Goal: Task Accomplishment & Management: Manage account settings

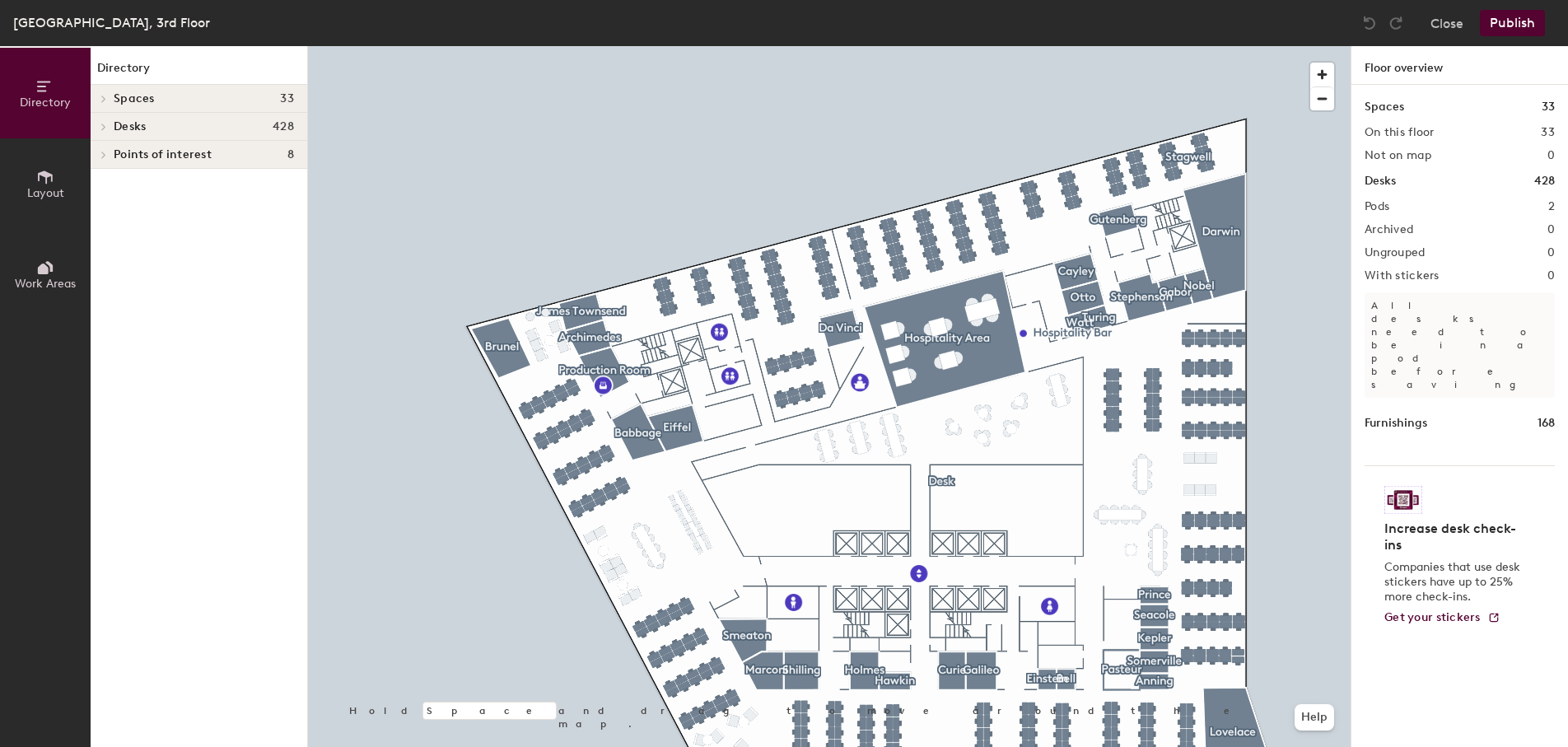
click at [41, 180] on icon at bounding box center [45, 177] width 19 height 19
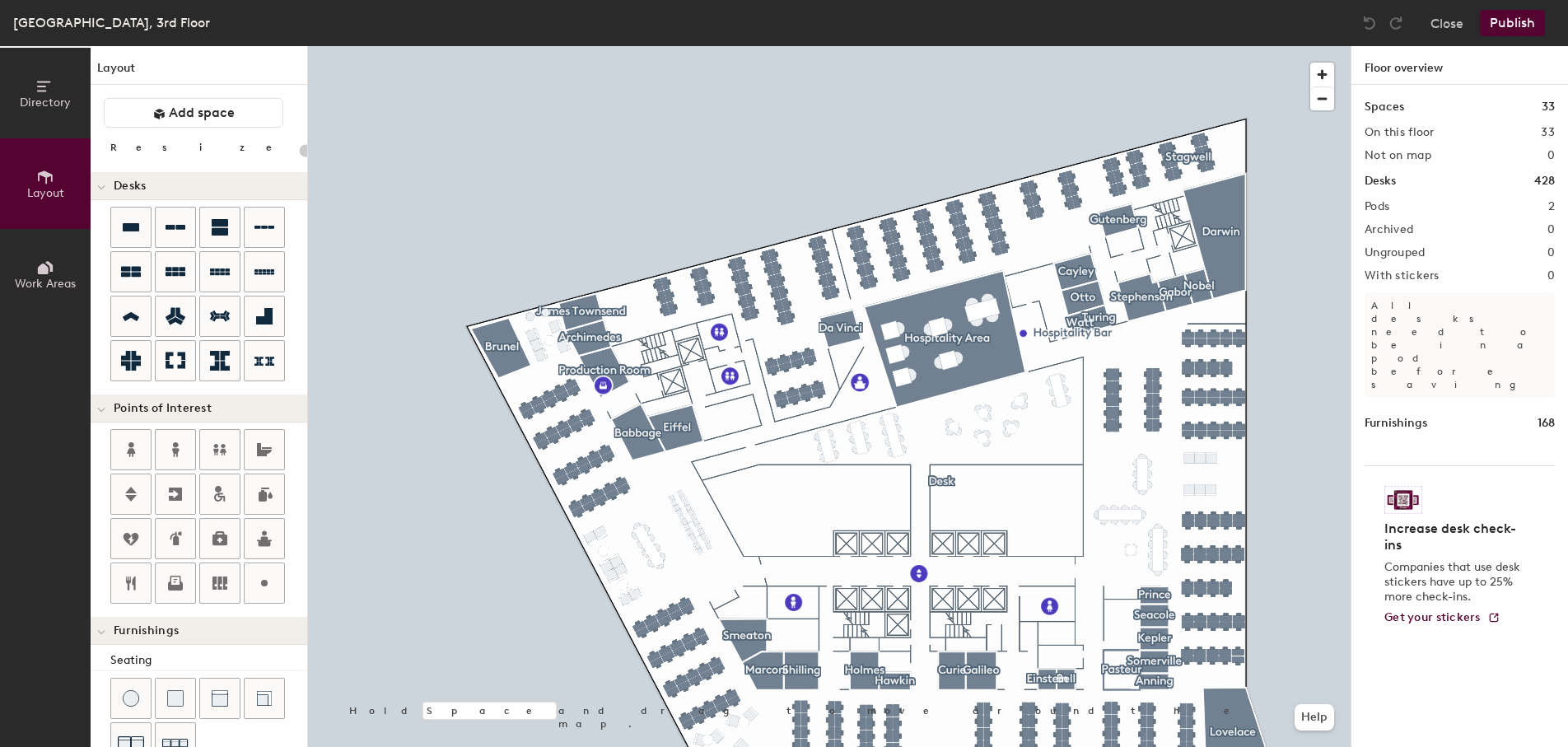
click at [32, 274] on button "Work Areas" at bounding box center [45, 274] width 91 height 91
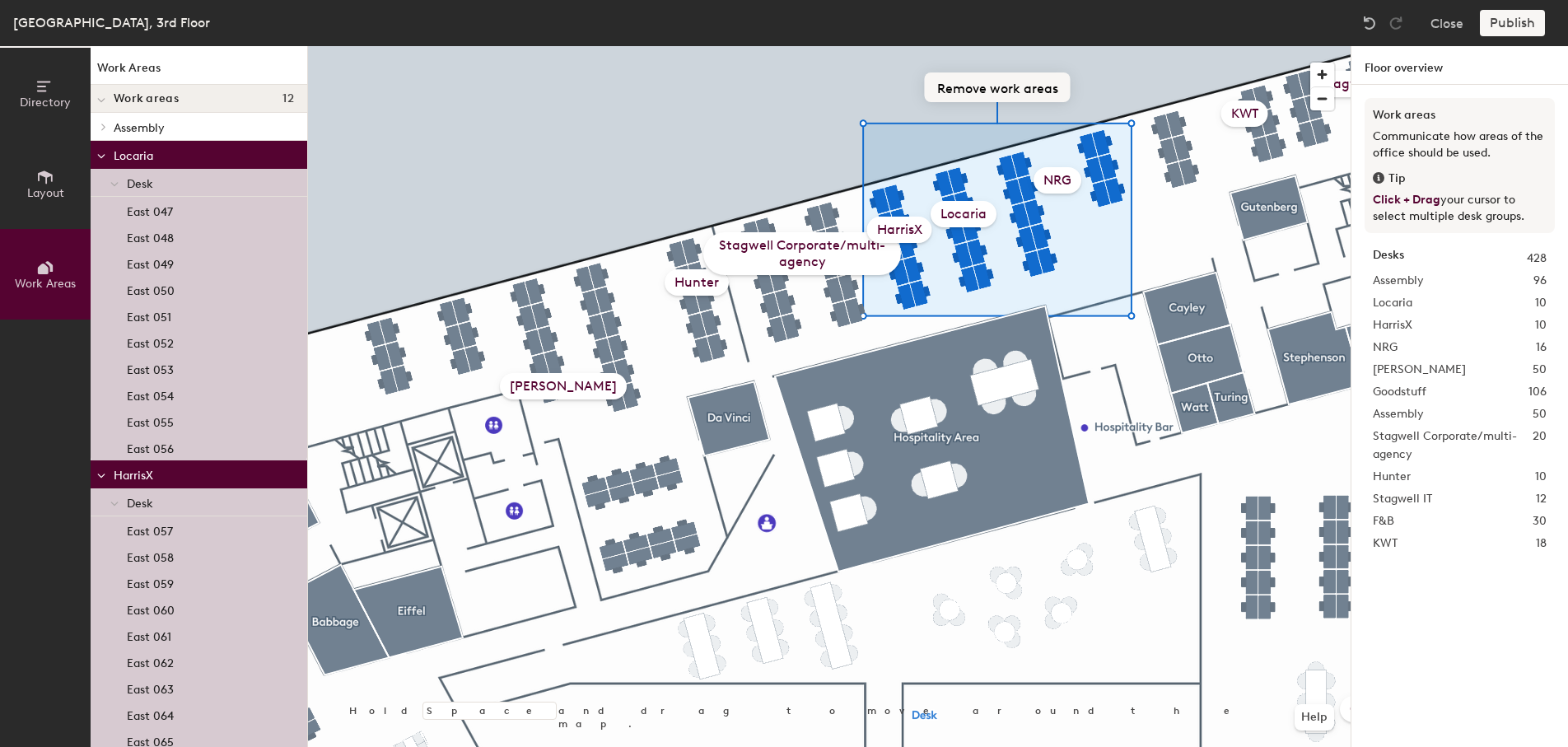
click at [993, 84] on button "Remove work areas" at bounding box center [997, 87] width 146 height 29
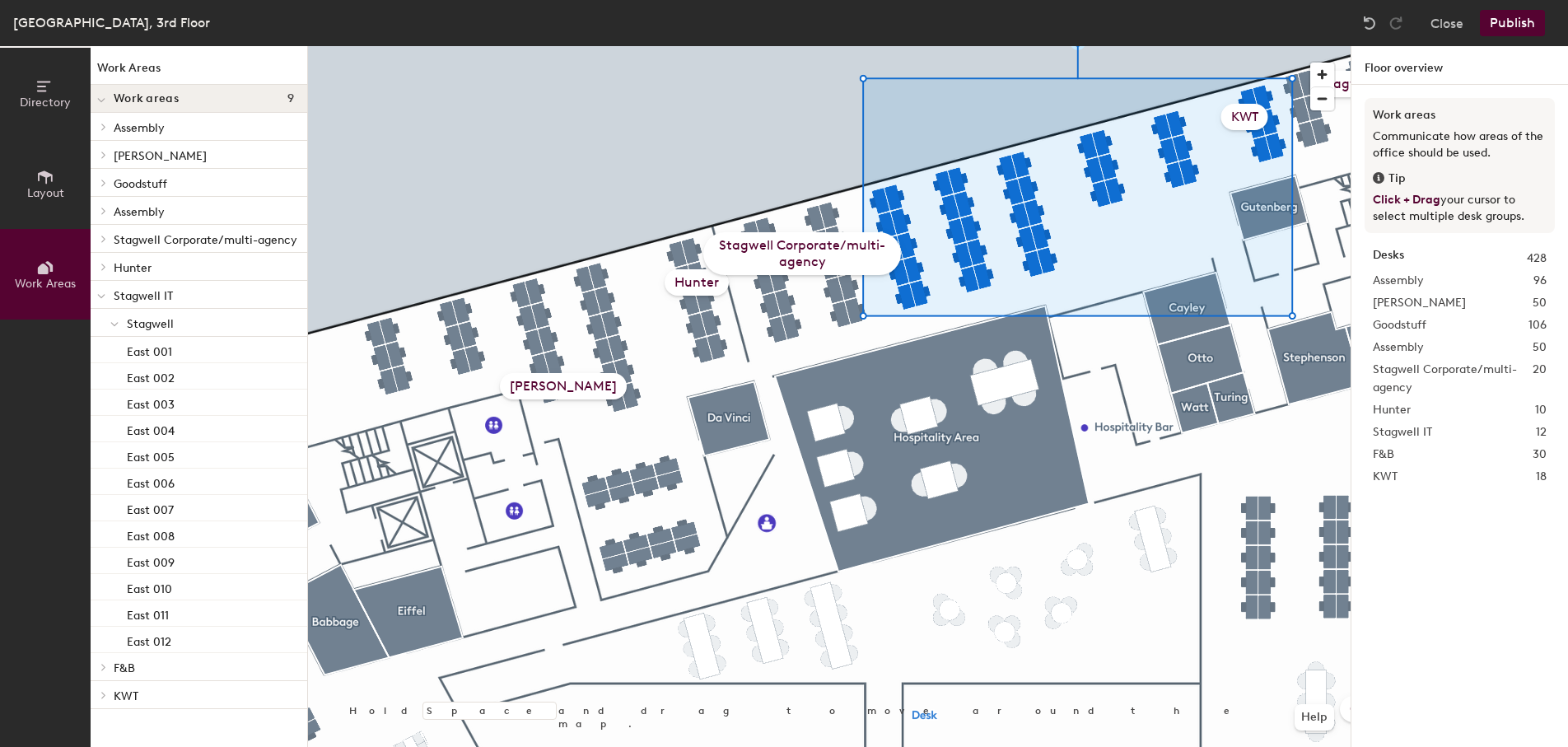
drag, startPoint x: 1267, startPoint y: 123, endPoint x: 159, endPoint y: 101, distance: 1108.2
click at [159, 101] on span "Work areas" at bounding box center [146, 98] width 65 height 13
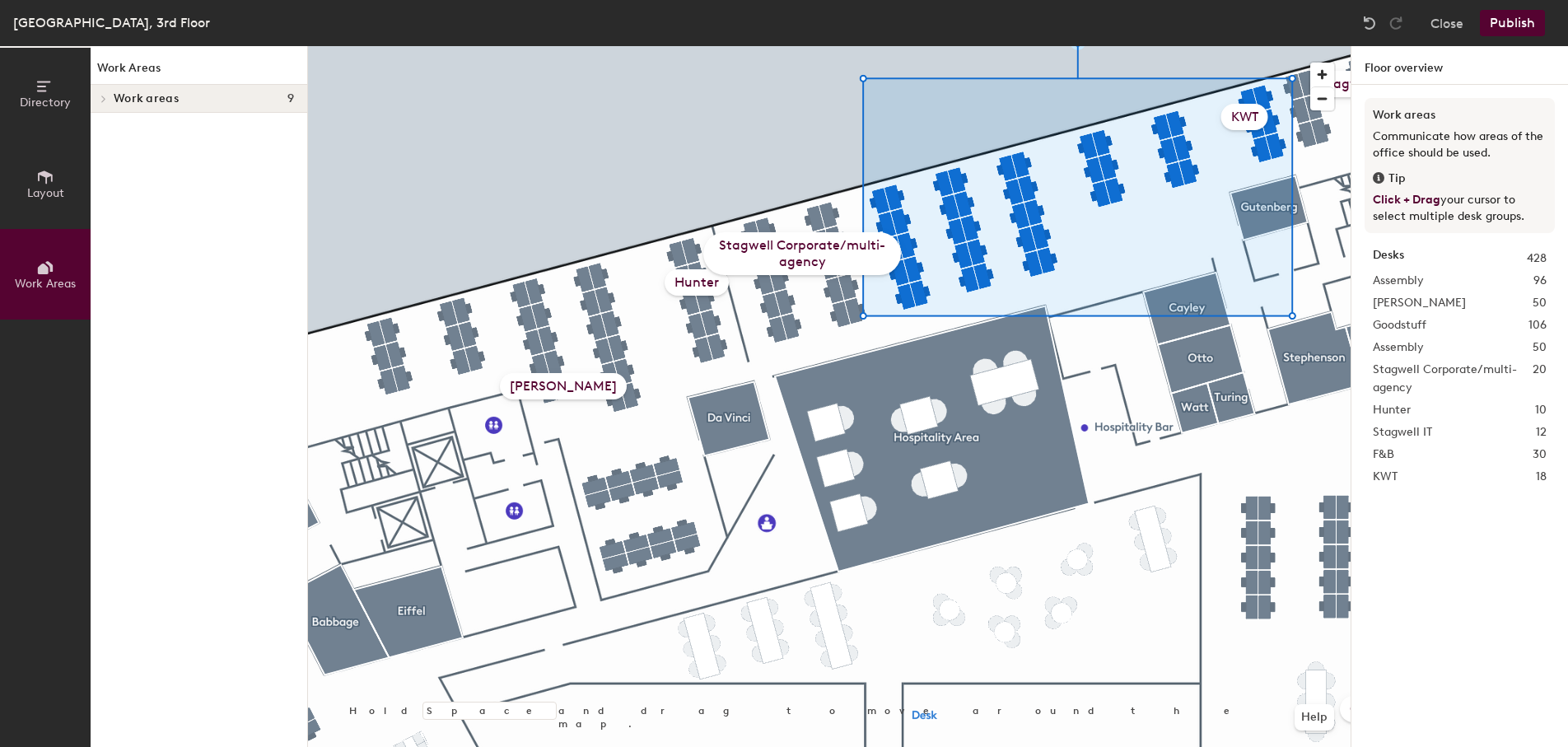
click at [159, 101] on span "Work areas" at bounding box center [146, 98] width 65 height 13
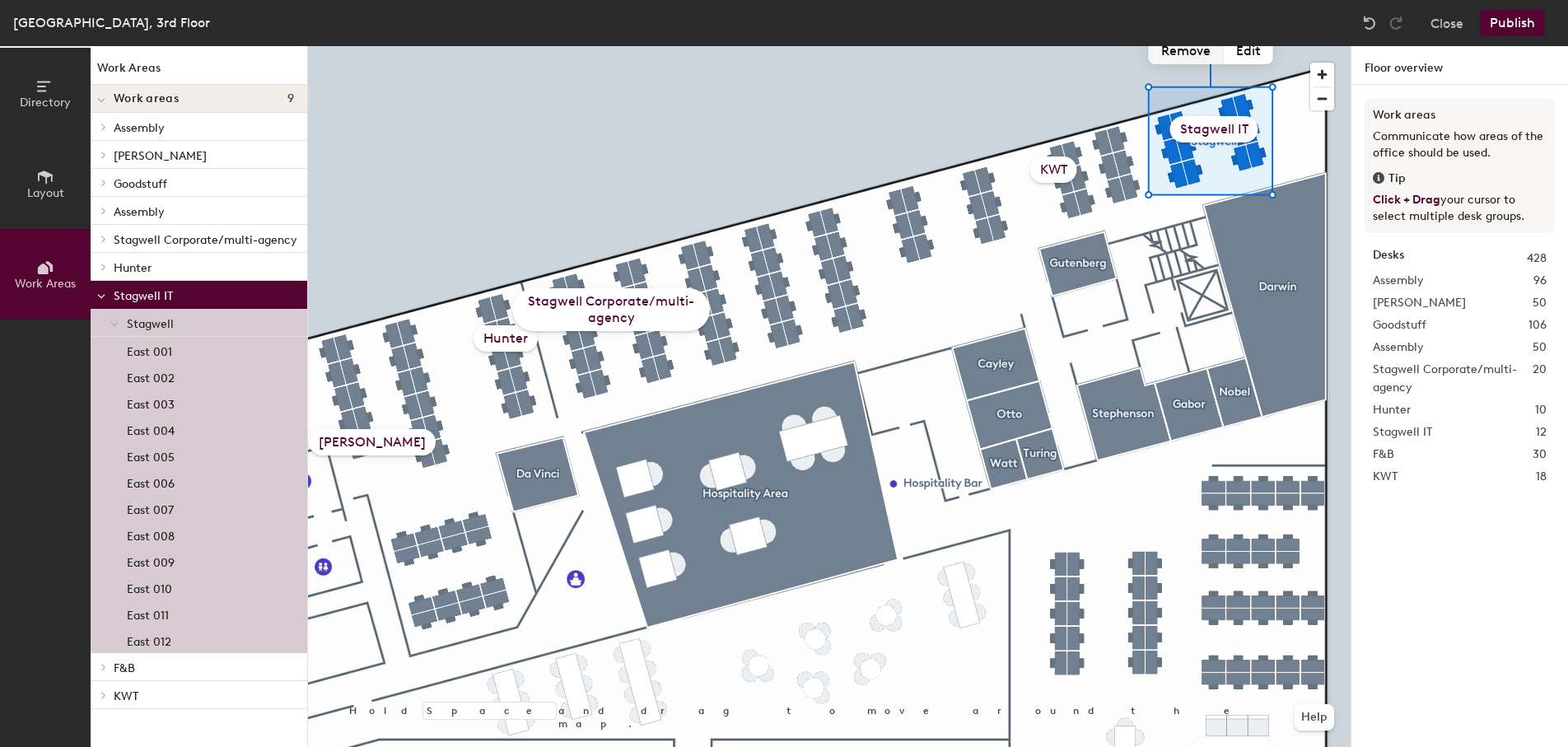
click at [1204, 50] on button "Remove" at bounding box center [1186, 49] width 75 height 29
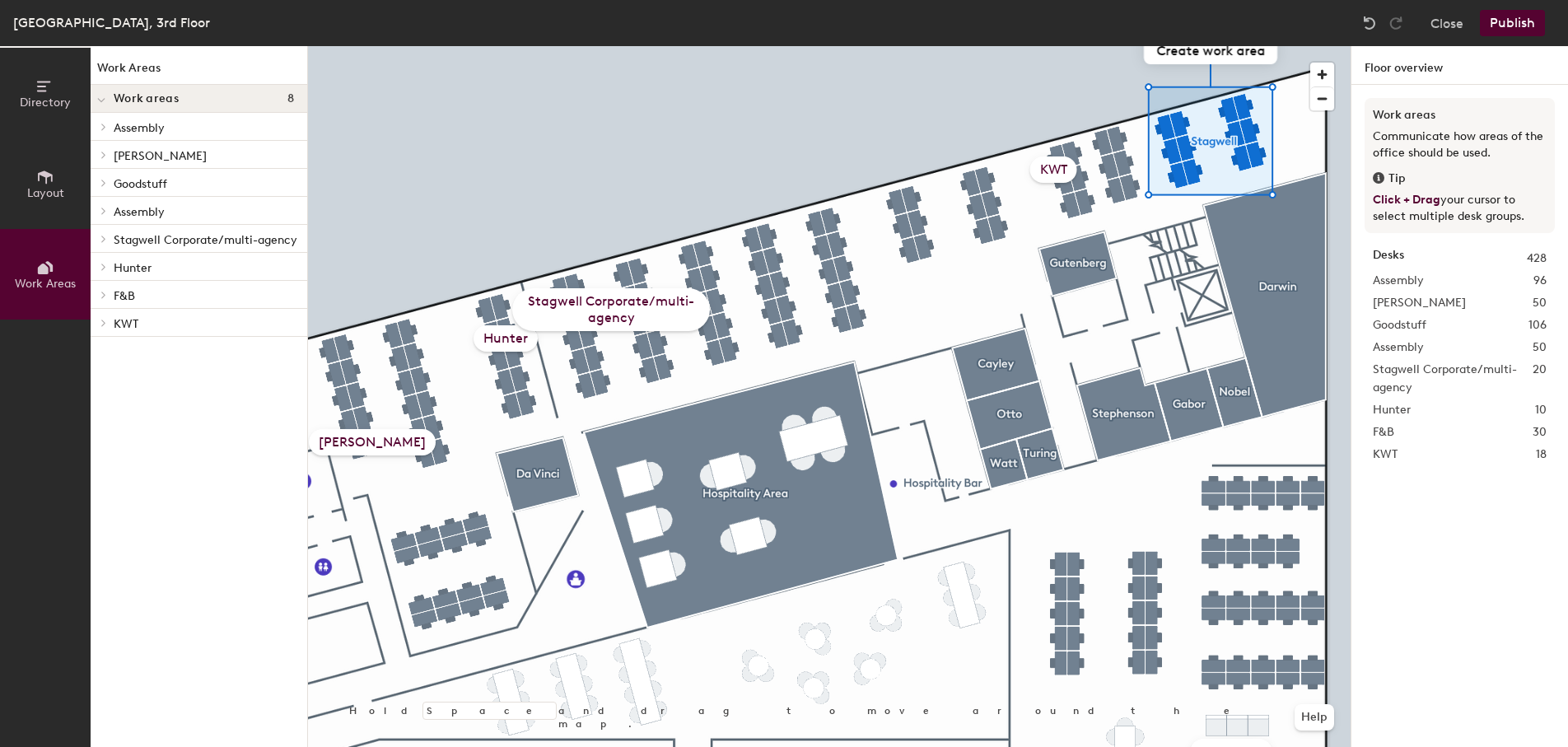
click at [1057, 169] on div "KWT" at bounding box center [1054, 169] width 47 height 26
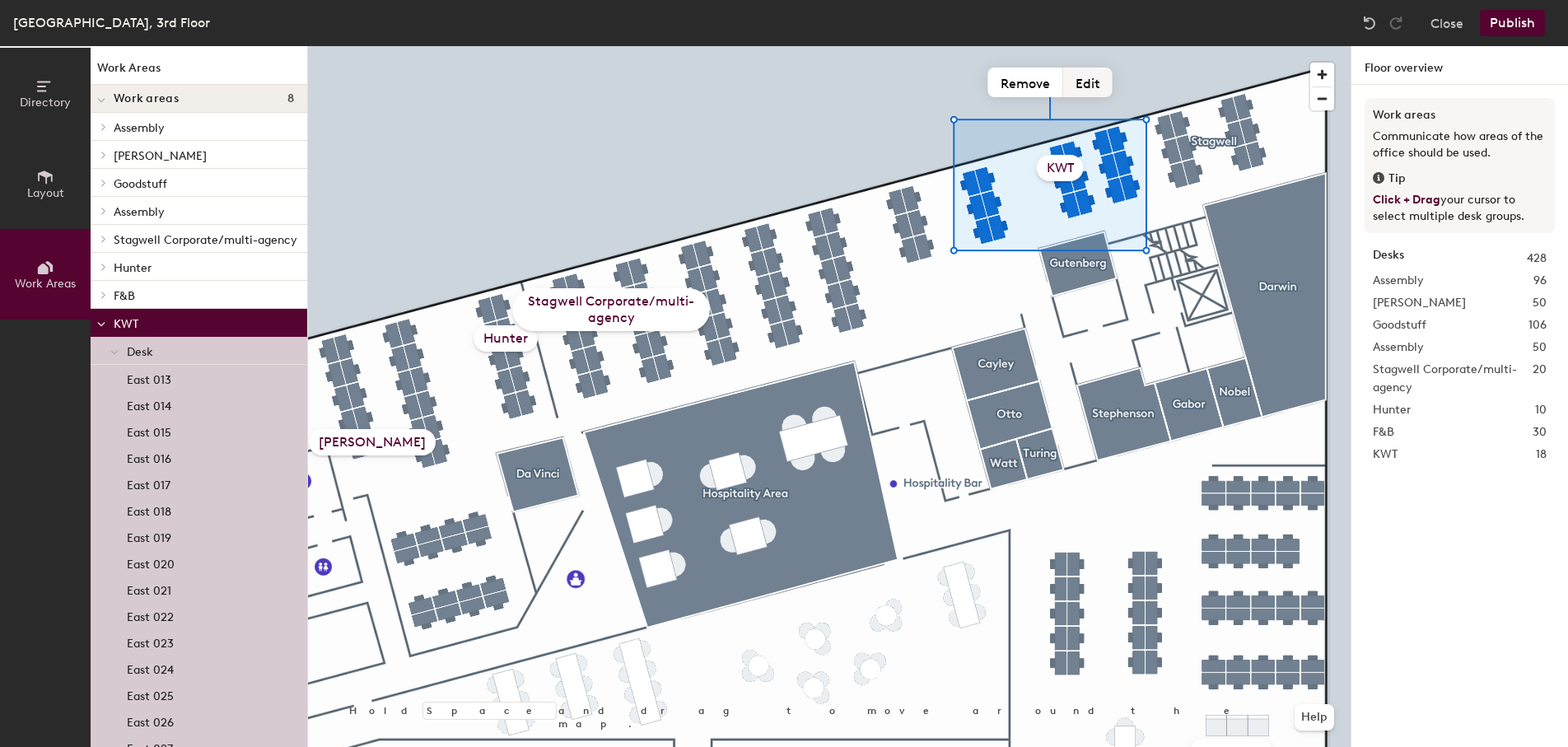
click at [1090, 83] on button "Edit" at bounding box center [1088, 82] width 49 height 29
type input "INK"
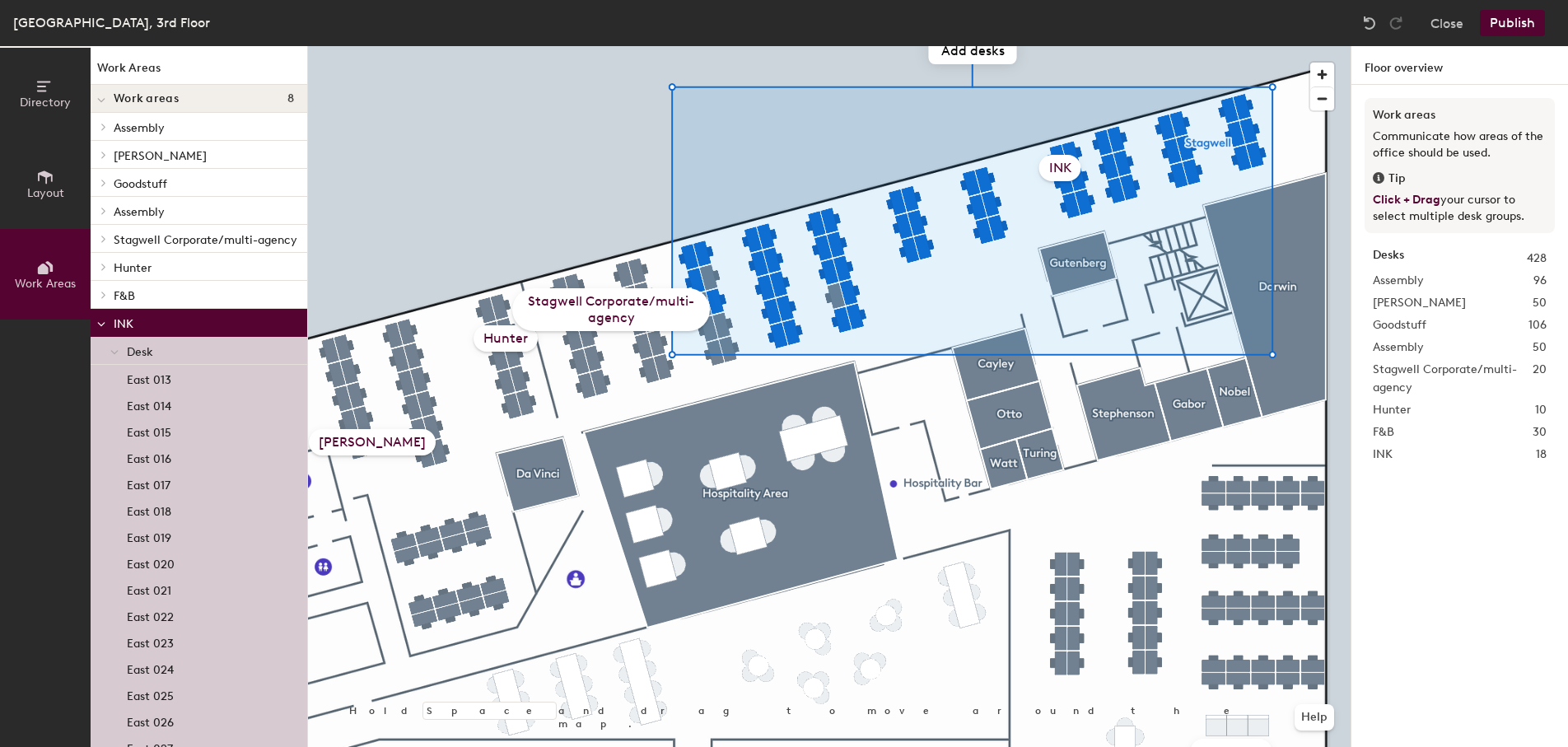
click at [710, 327] on div "Hold Space and drag to move around the map. Help Assembly Allison Goodstuff Ass…" at bounding box center [829, 397] width 1042 height 701
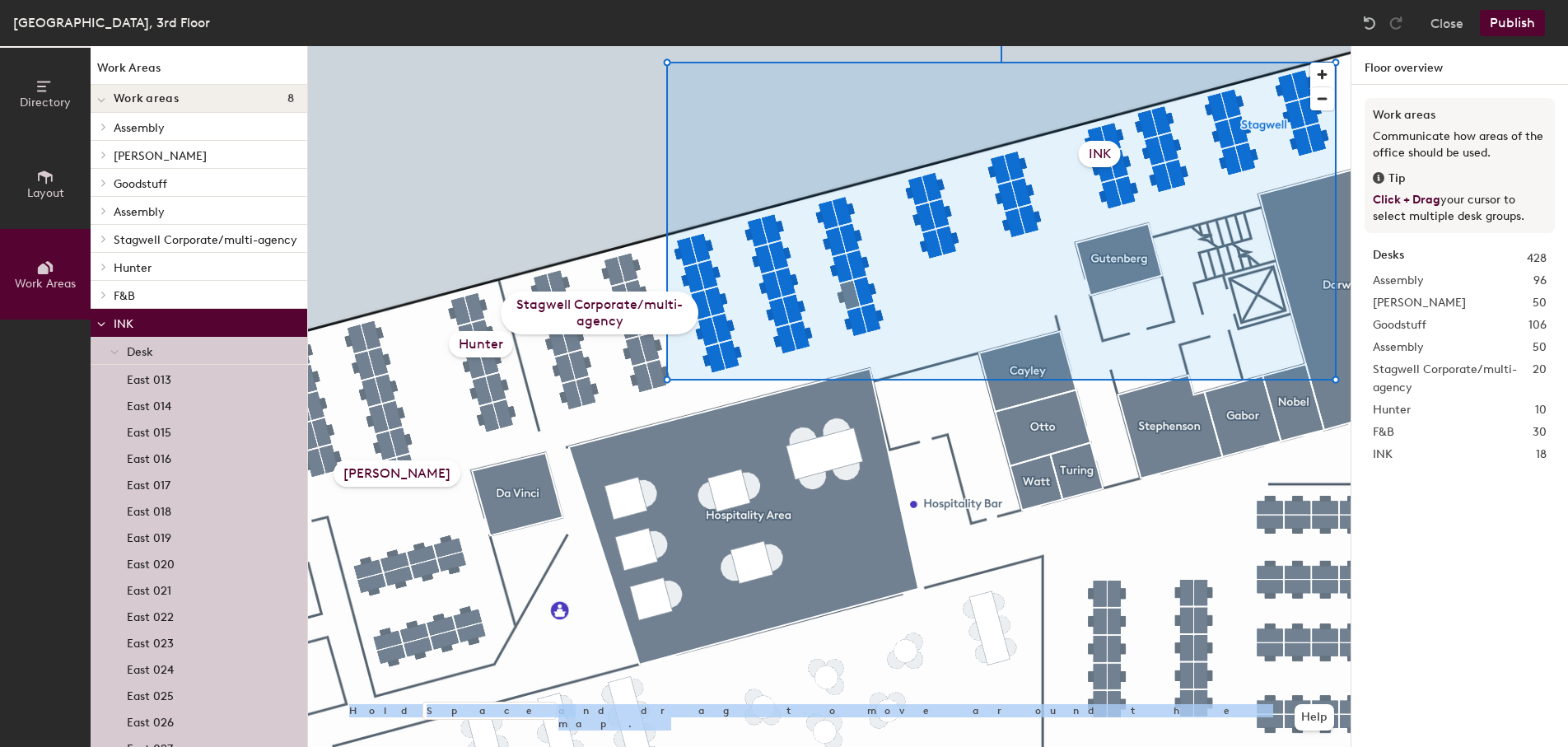
drag, startPoint x: 1119, startPoint y: 163, endPoint x: 1096, endPoint y: 156, distance: 24.0
click at [1096, 156] on div "INK" at bounding box center [1099, 154] width 42 height 26
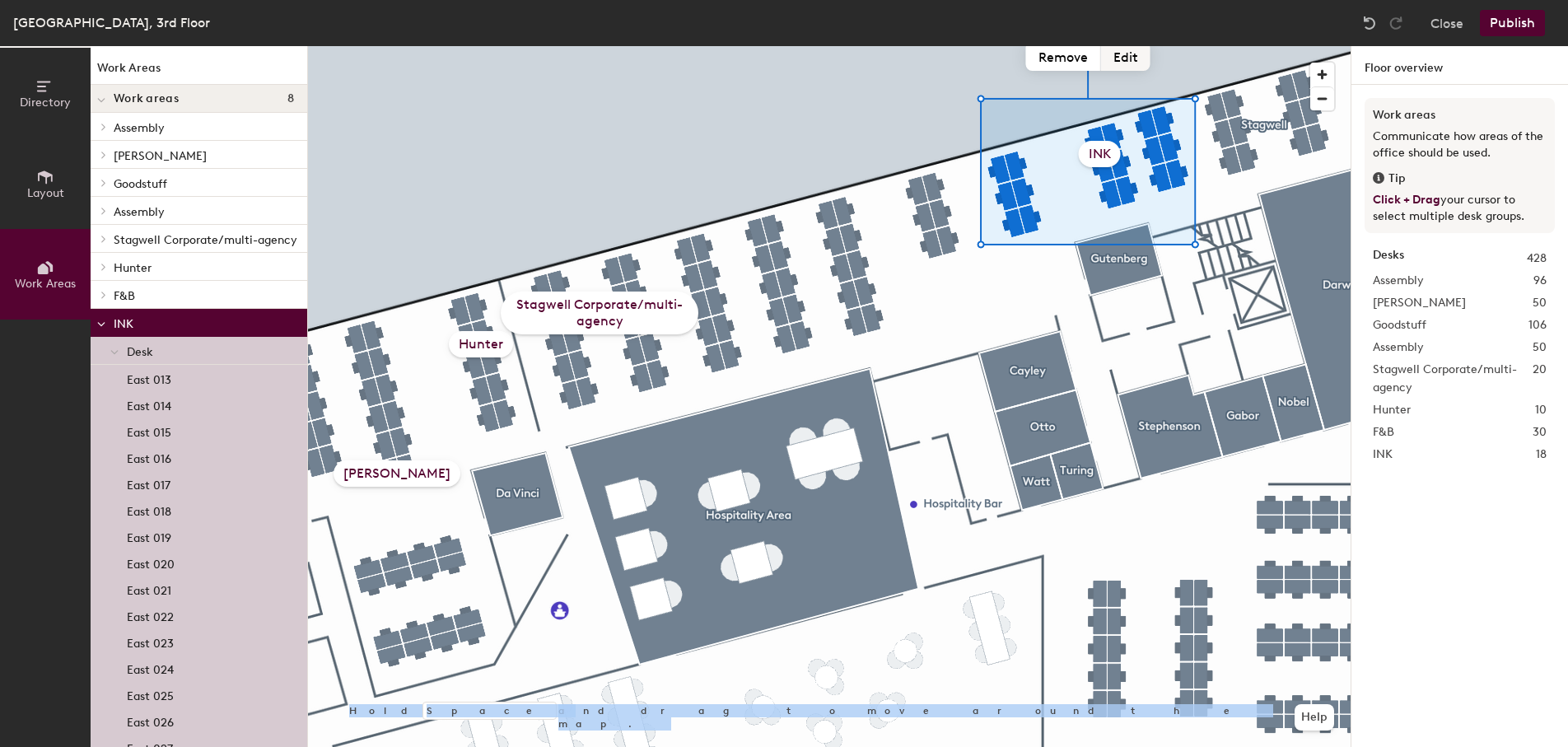
click at [1124, 59] on button "Edit" at bounding box center [1126, 56] width 49 height 29
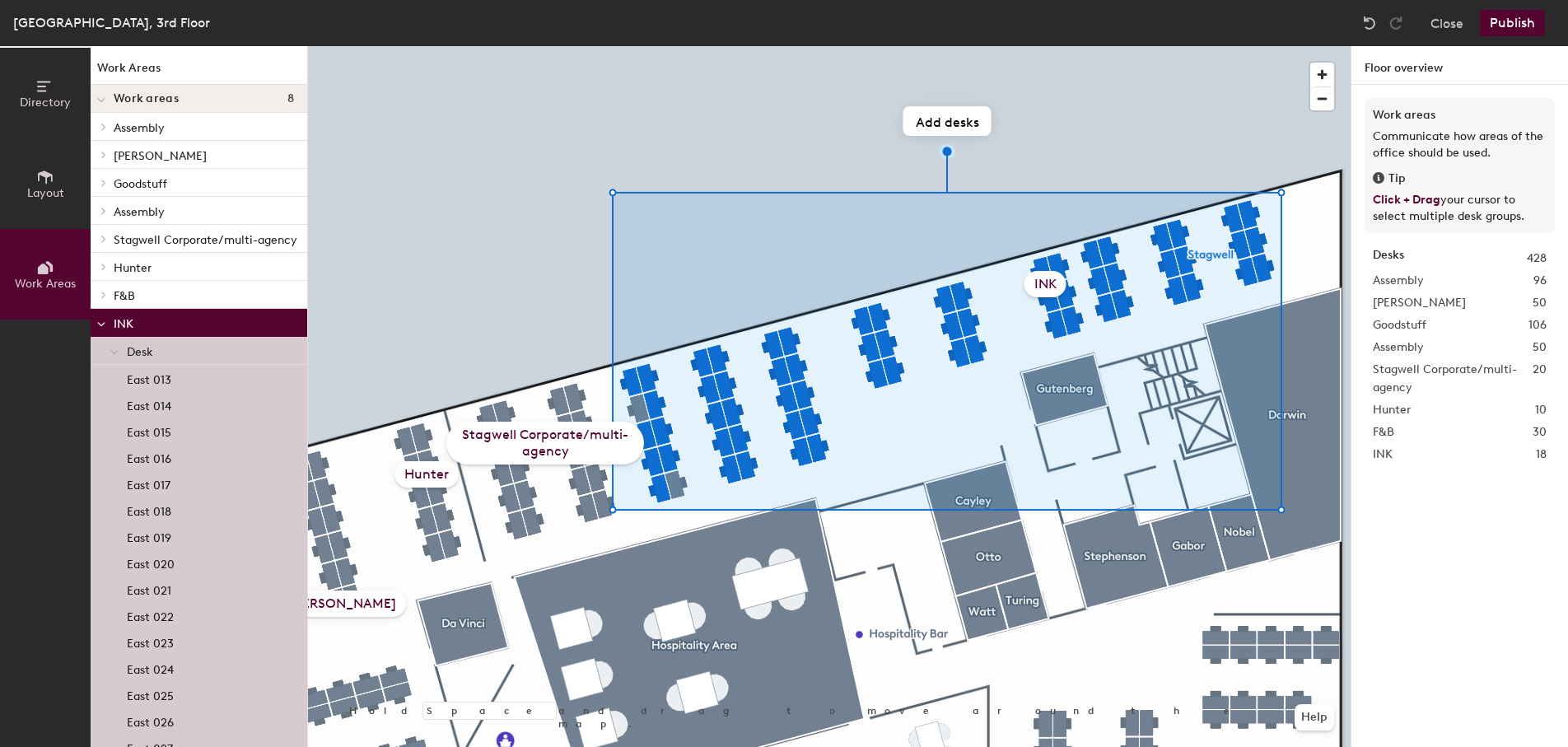
click button "Add desks" at bounding box center [947, 121] width 88 height 29
click at [954, 124] on button "Add desks" at bounding box center [947, 121] width 88 height 29
click at [901, 46] on div at bounding box center [829, 46] width 1042 height 0
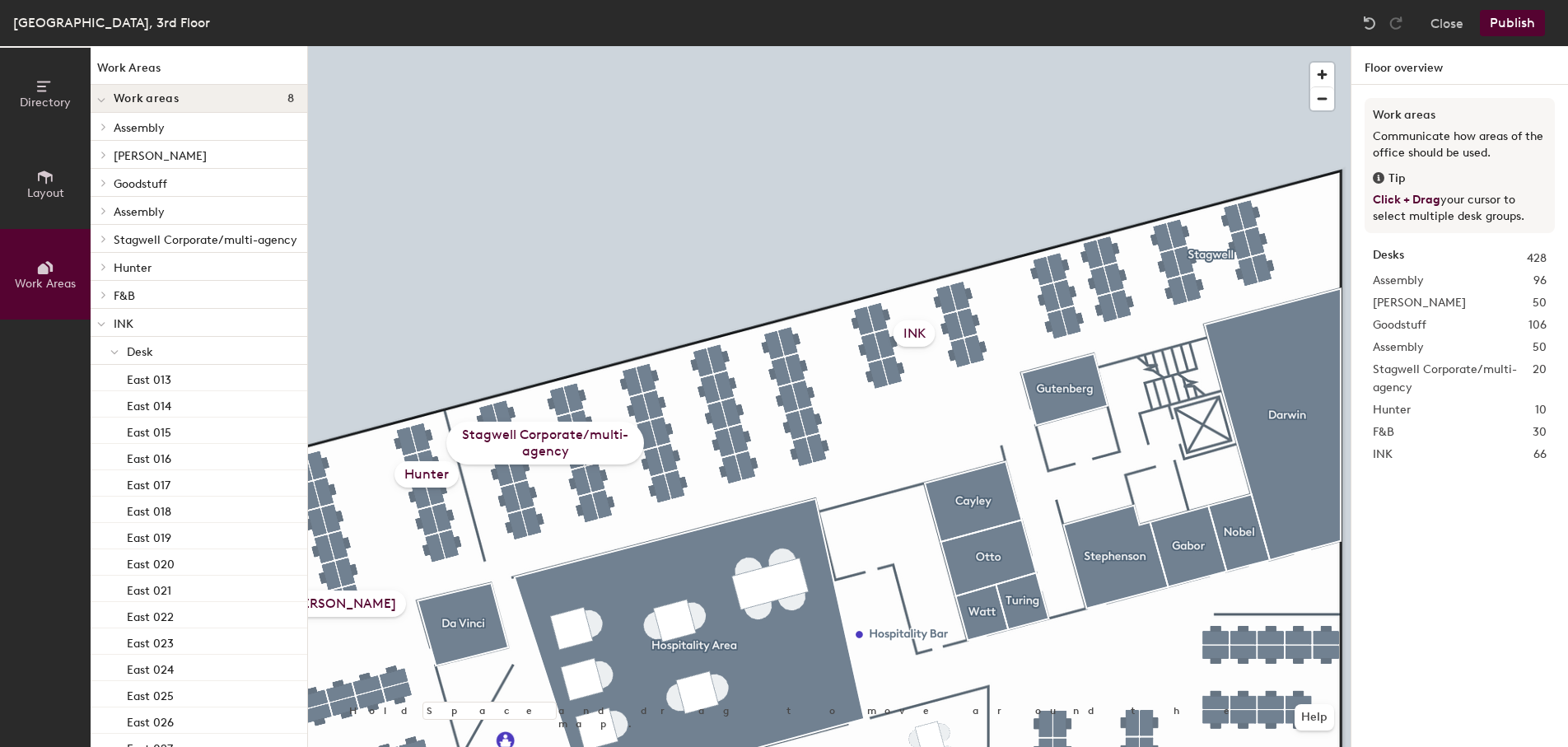
click at [575, 458] on div "Stagwell Corporate/multi-agency" at bounding box center [545, 444] width 198 height 43
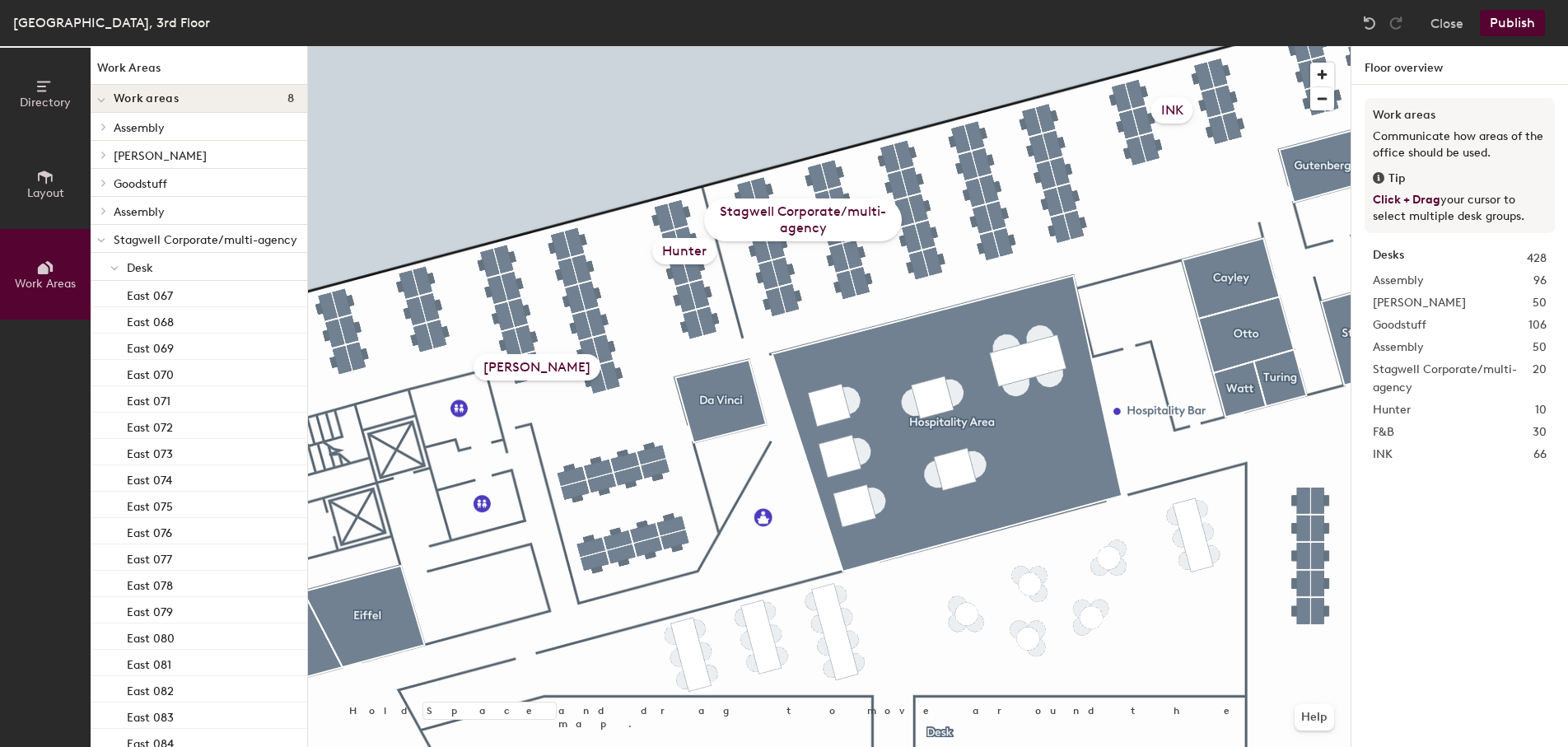
click at [688, 257] on div "Hunter" at bounding box center [685, 251] width 65 height 26
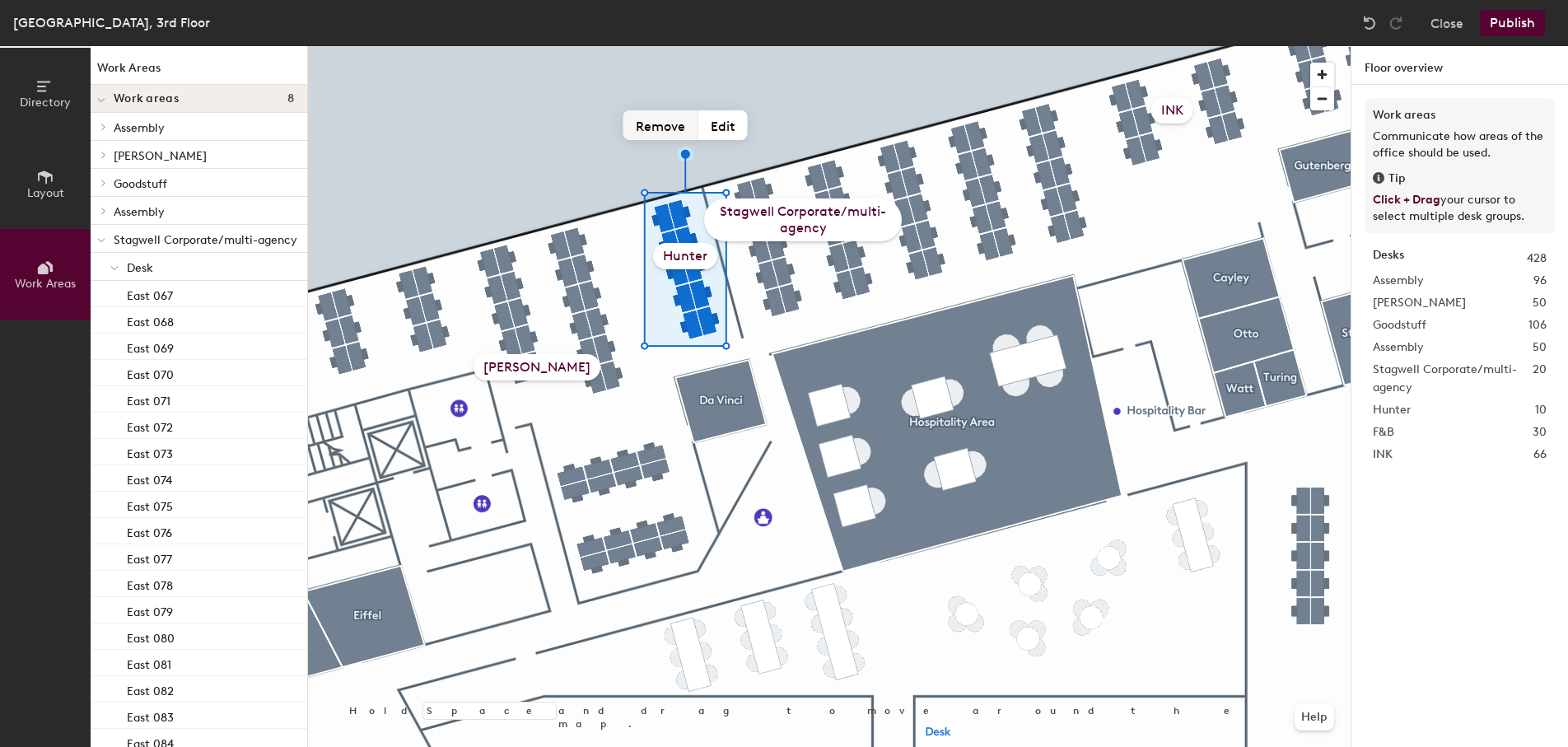
click at [667, 128] on button "Remove" at bounding box center [661, 125] width 75 height 29
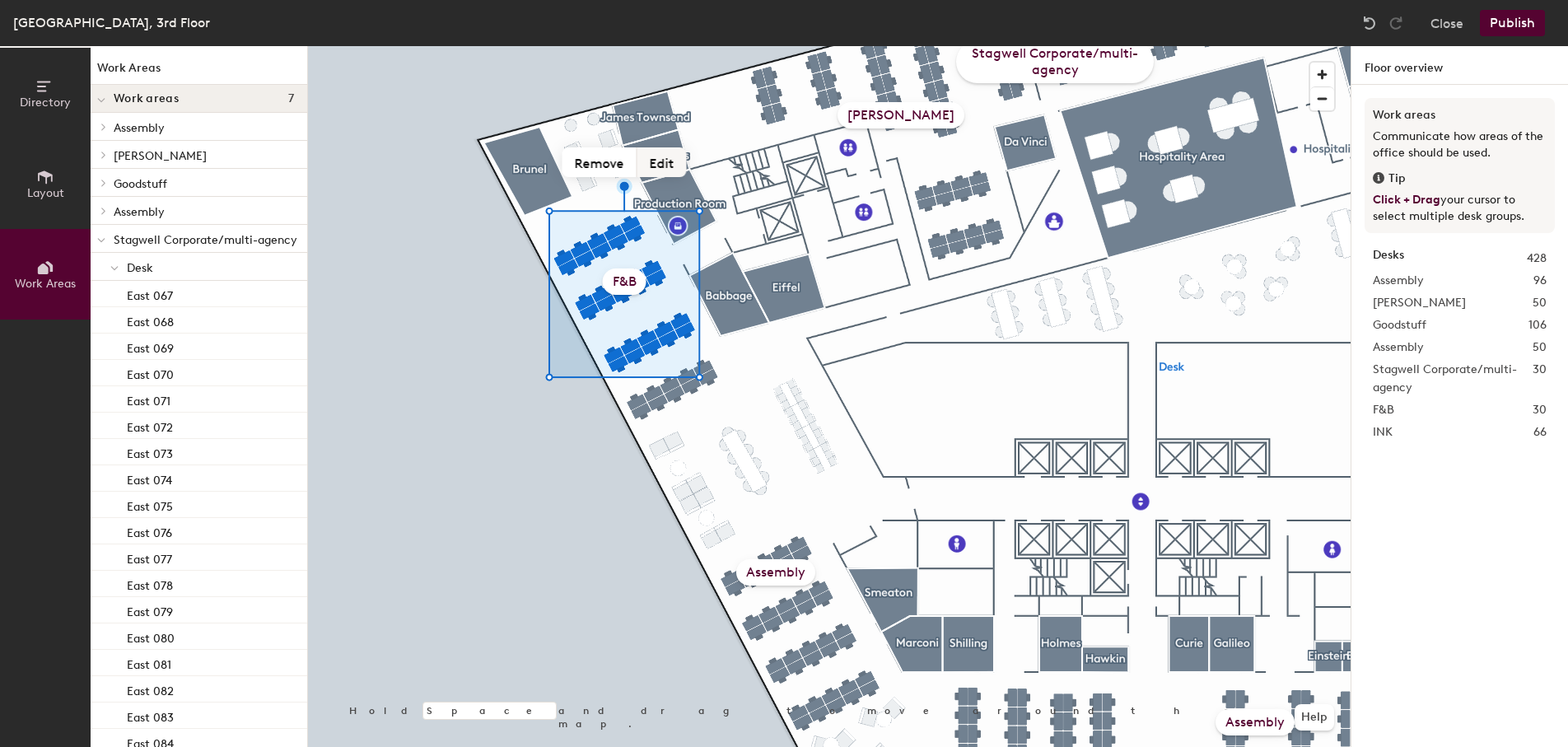
click at [667, 164] on button "Edit" at bounding box center [662, 163] width 49 height 29
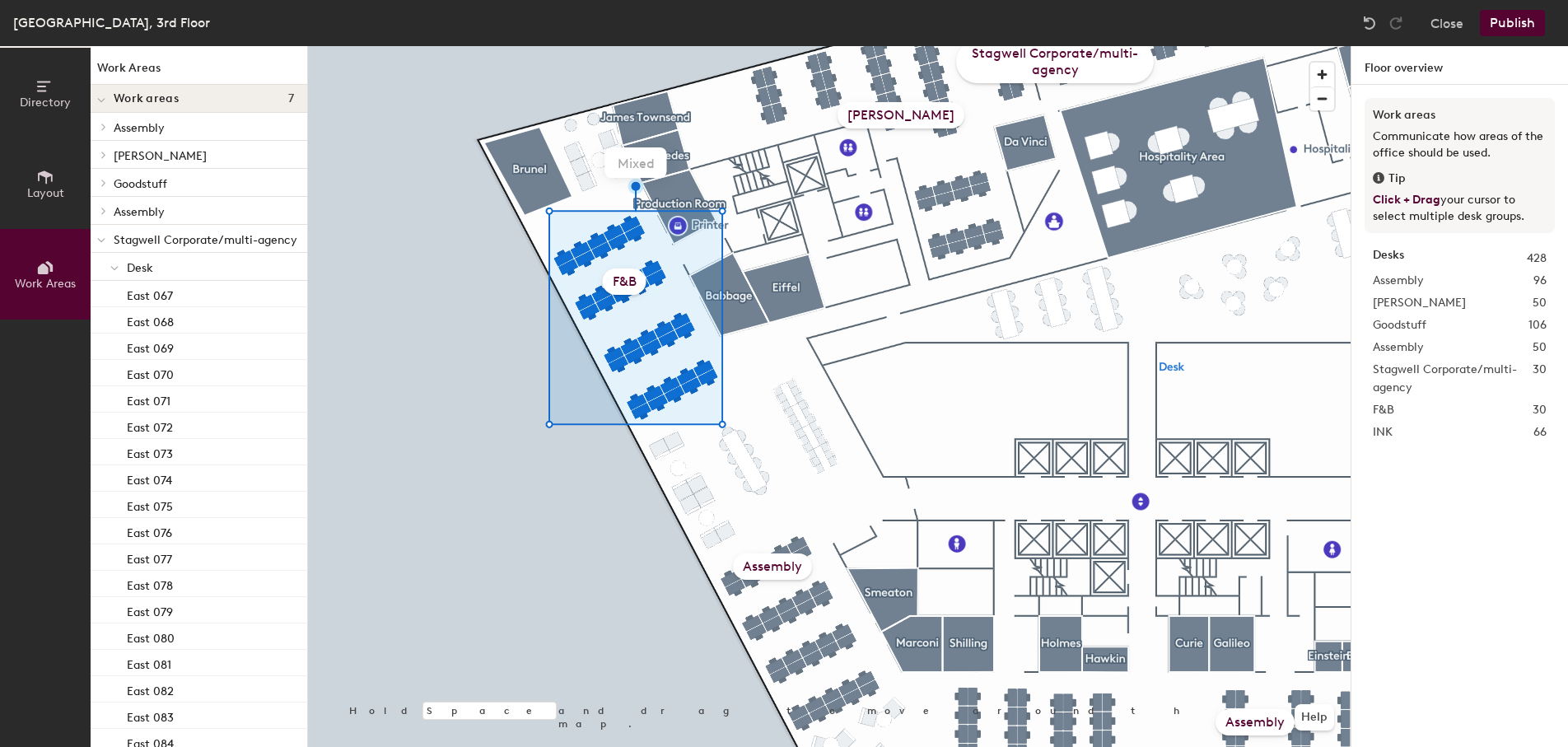
click at [637, 163] on div "Mixed" at bounding box center [636, 163] width 62 height 30
click at [631, 284] on div "F&B" at bounding box center [624, 281] width 44 height 26
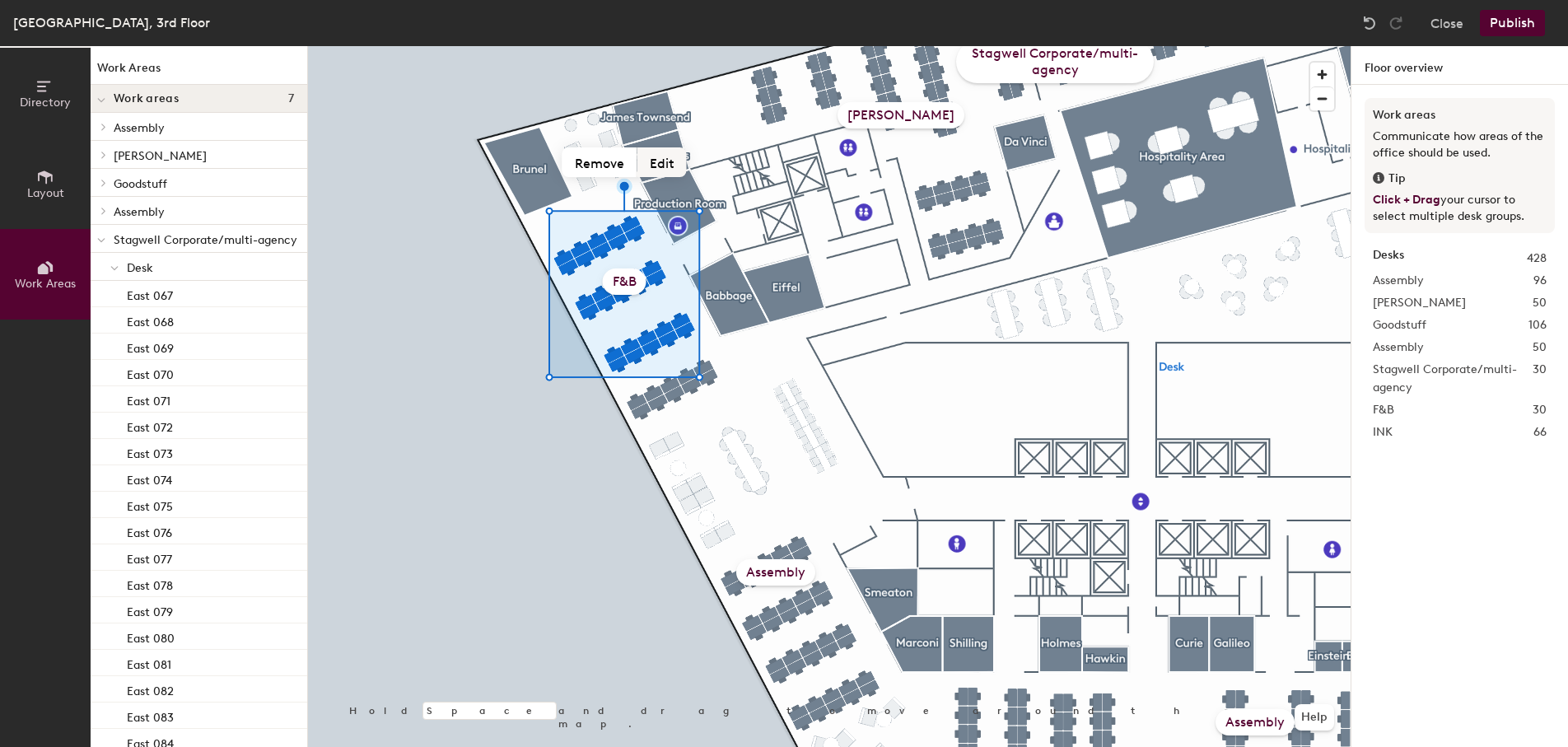
click at [663, 161] on button "Edit" at bounding box center [662, 163] width 49 height 29
type input "F&B"
click at [658, 158] on button "Edit" at bounding box center [662, 163] width 49 height 29
click at [652, 287] on input "F&B" at bounding box center [624, 282] width 164 height 25
click at [646, 287] on input "F&B" at bounding box center [624, 282] width 164 height 25
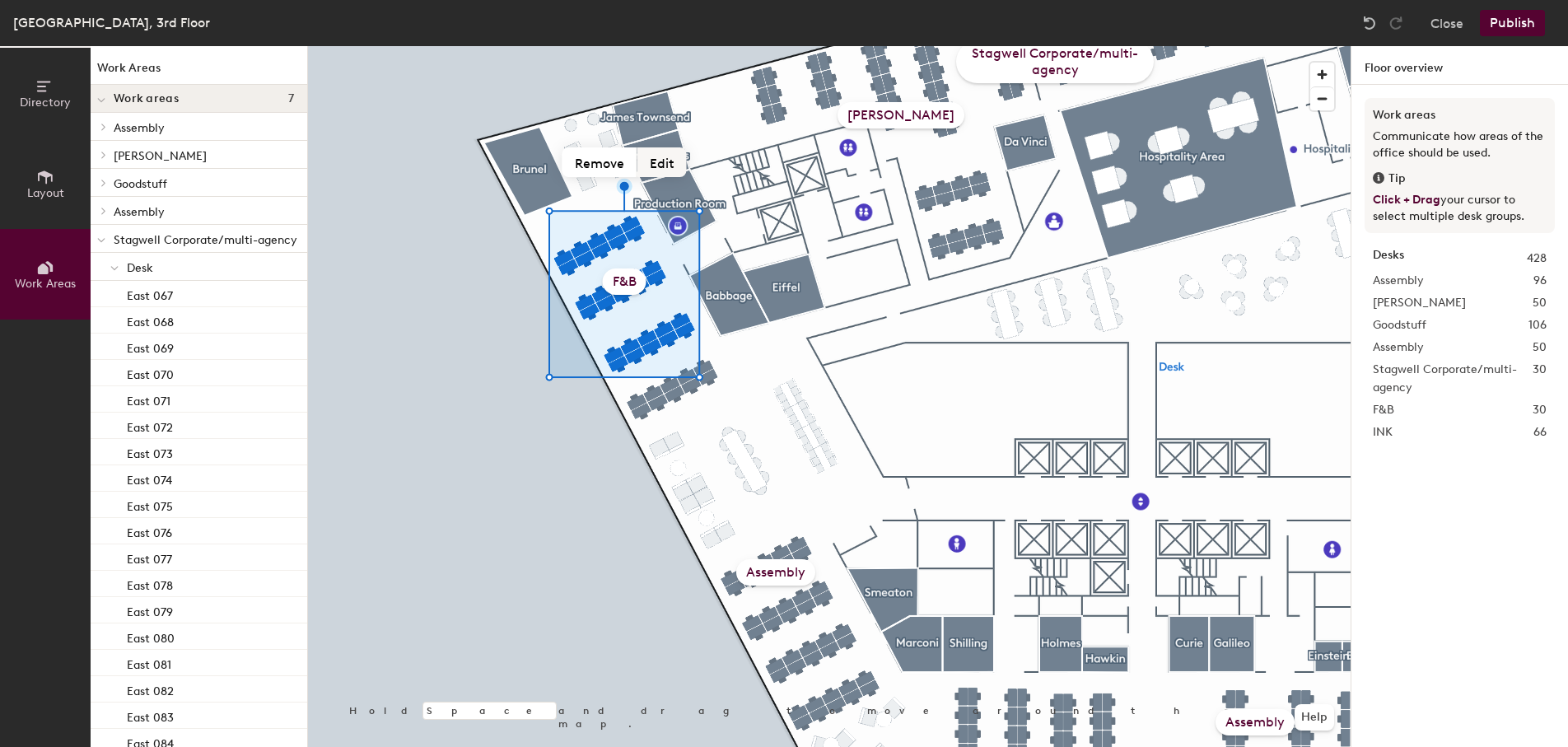
click at [659, 173] on button "Edit" at bounding box center [662, 163] width 49 height 29
click at [661, 284] on input "F&B" at bounding box center [624, 282] width 164 height 25
type input "F&B/NRG/Hunter/Consulum"
click at [740, 46] on div at bounding box center [829, 46] width 1042 height 0
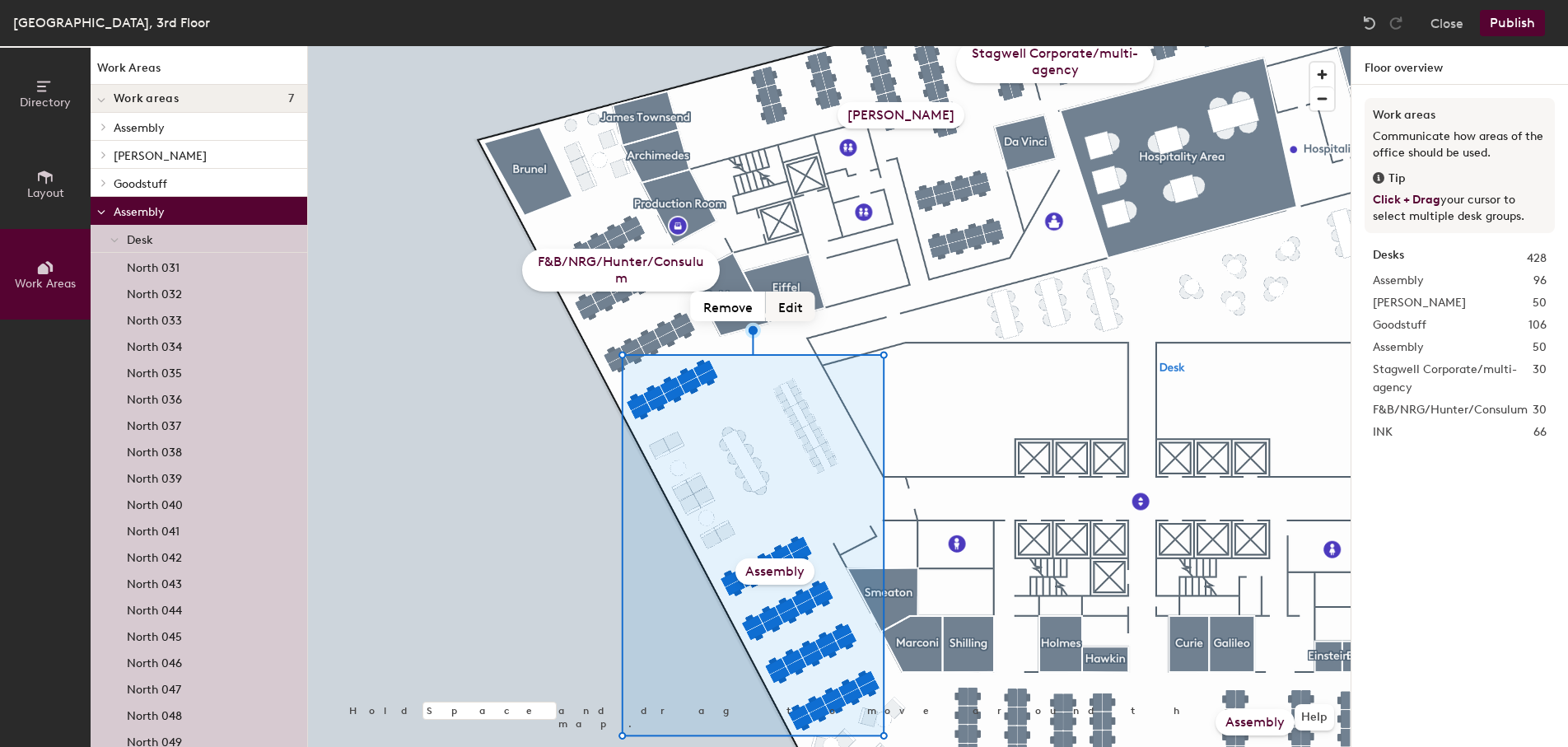
click at [793, 309] on button "Edit" at bounding box center [791, 306] width 49 height 29
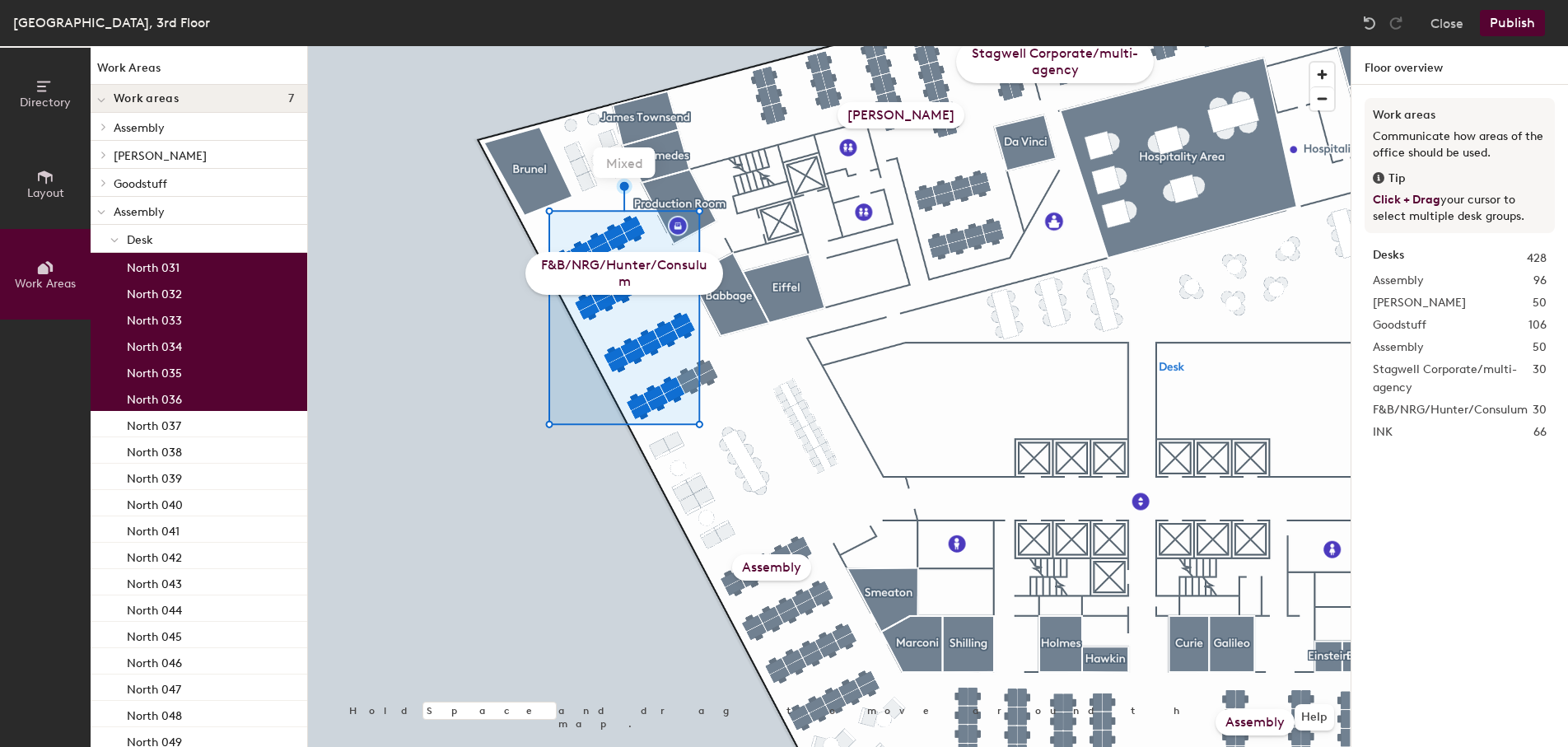
click at [621, 155] on div "Mixed" at bounding box center [624, 163] width 62 height 30
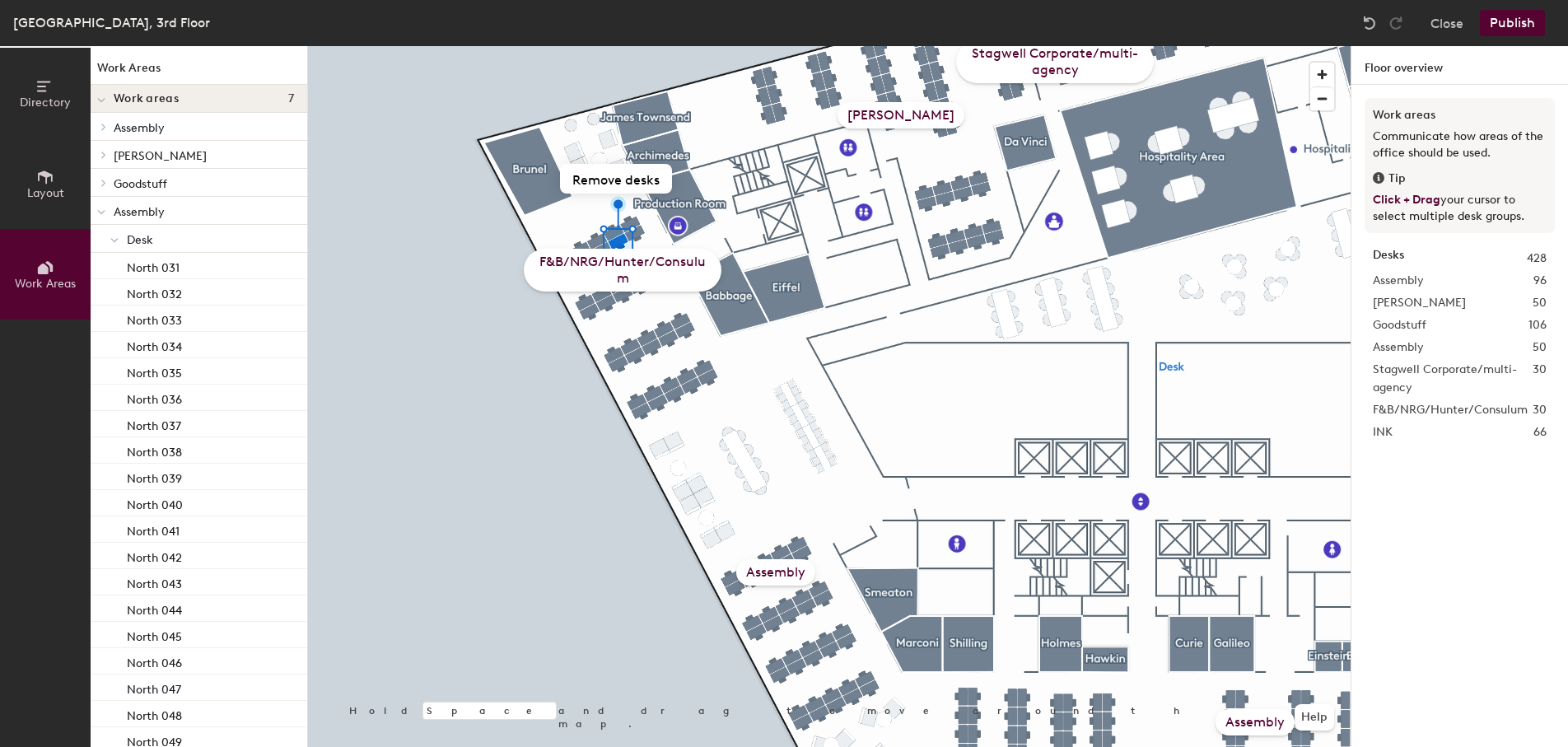
click at [640, 46] on div at bounding box center [829, 46] width 1042 height 0
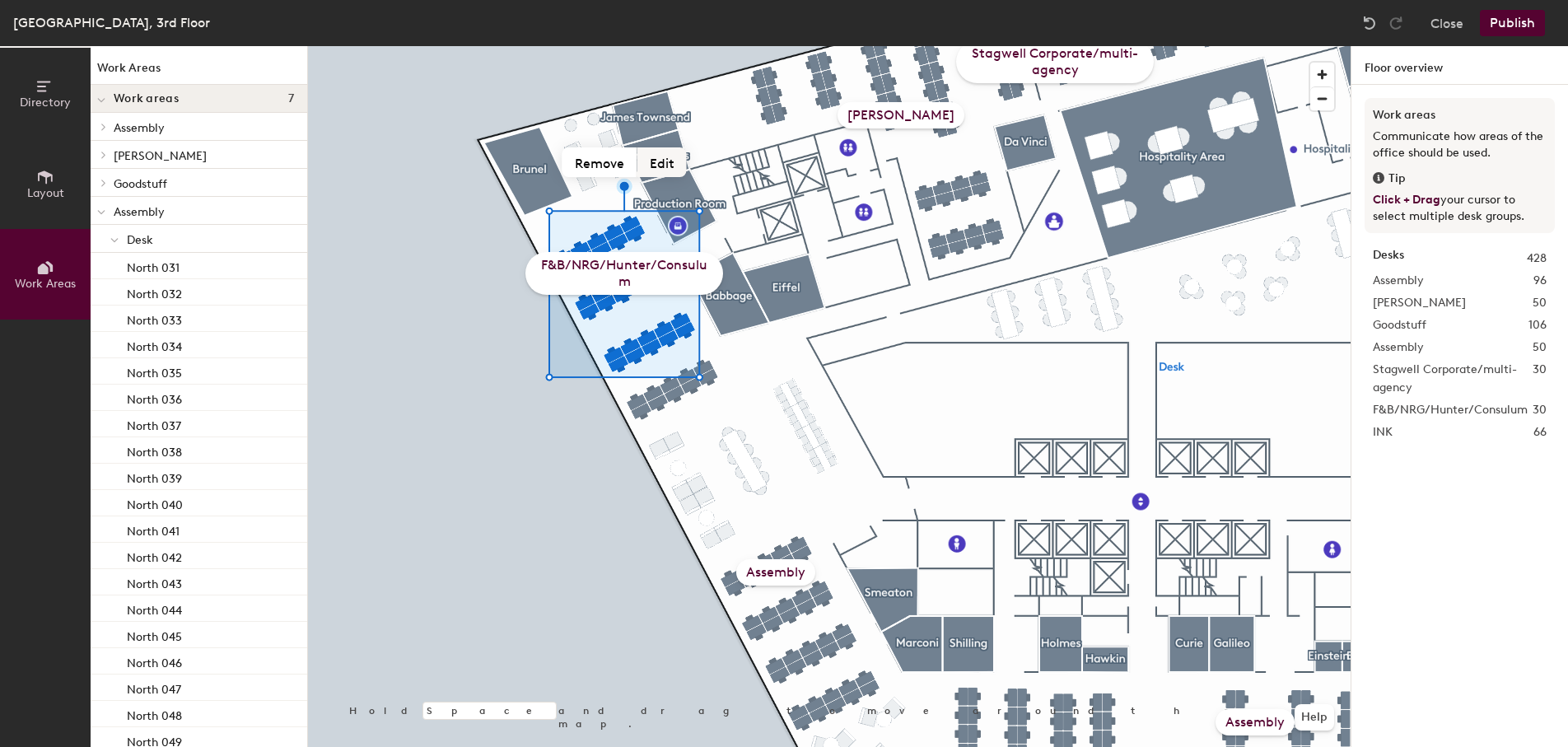
click at [660, 165] on button "Edit" at bounding box center [662, 163] width 49 height 29
click at [662, 163] on button "Edit" at bounding box center [662, 163] width 49 height 29
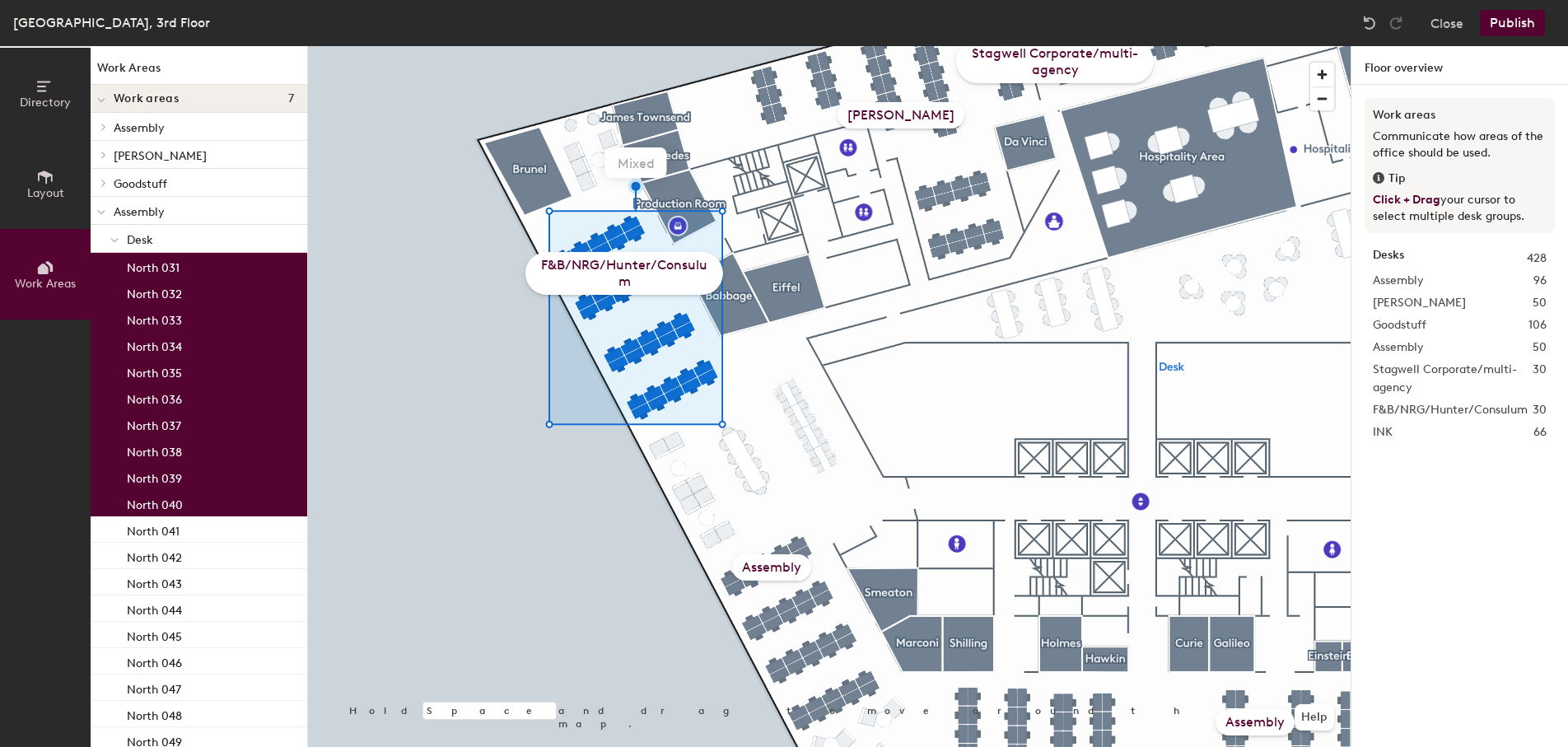
click at [631, 158] on div "Mixed" at bounding box center [636, 163] width 62 height 30
click at [631, 163] on div "Mixed" at bounding box center [636, 163] width 62 height 30
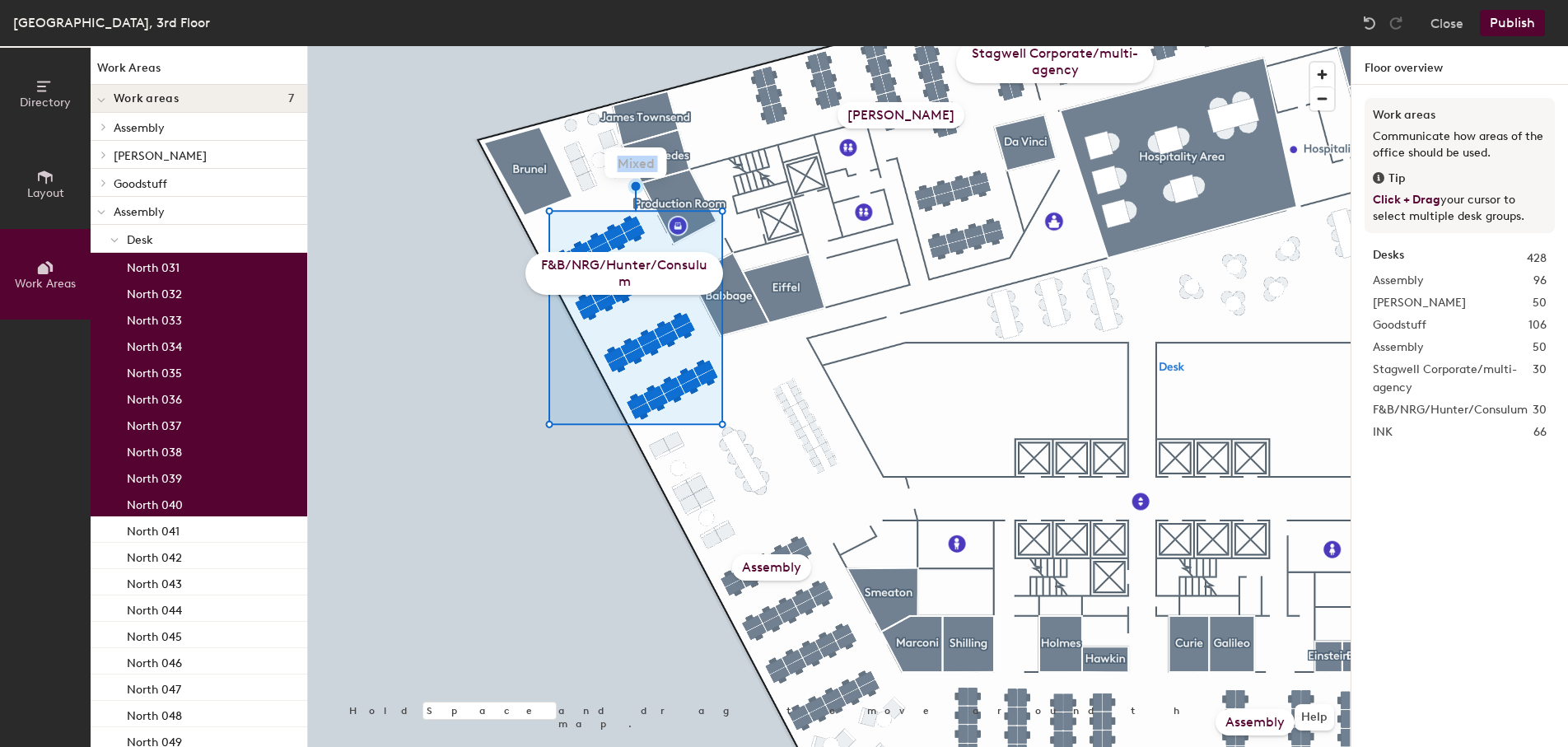
click at [631, 163] on div "Mixed" at bounding box center [636, 163] width 62 height 30
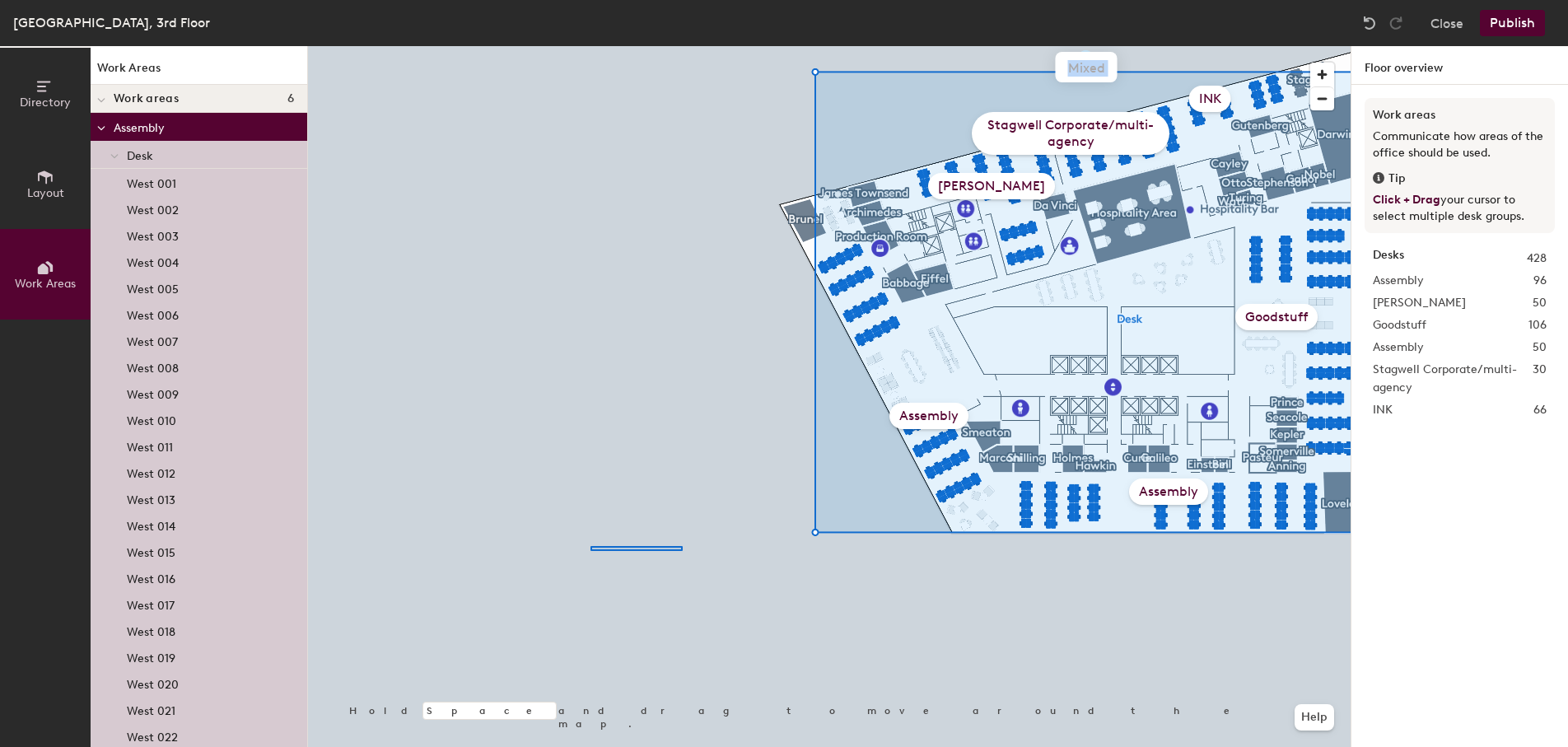
click at [590, 46] on div at bounding box center [829, 46] width 1042 height 0
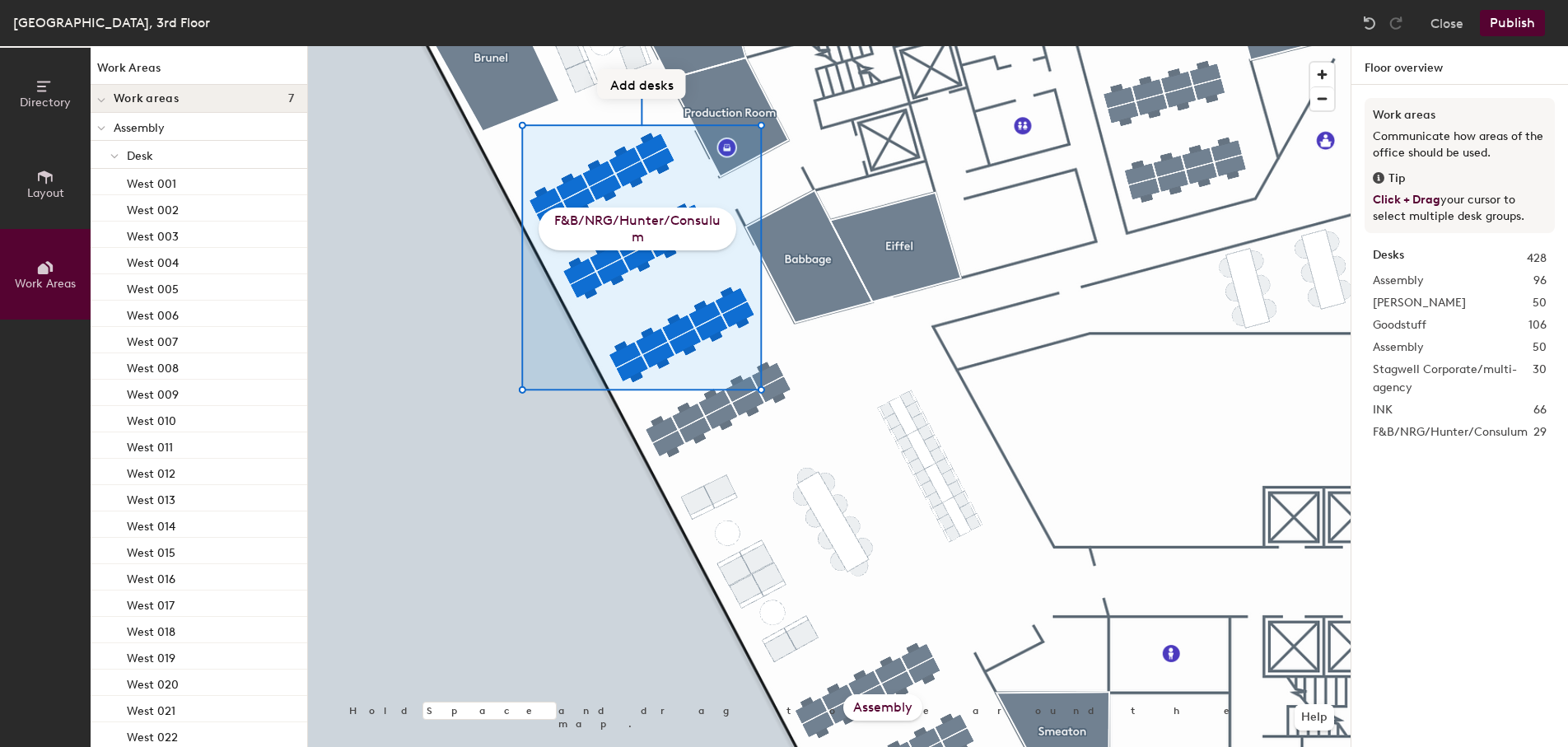
click at [650, 89] on button "Add desks" at bounding box center [642, 84] width 88 height 29
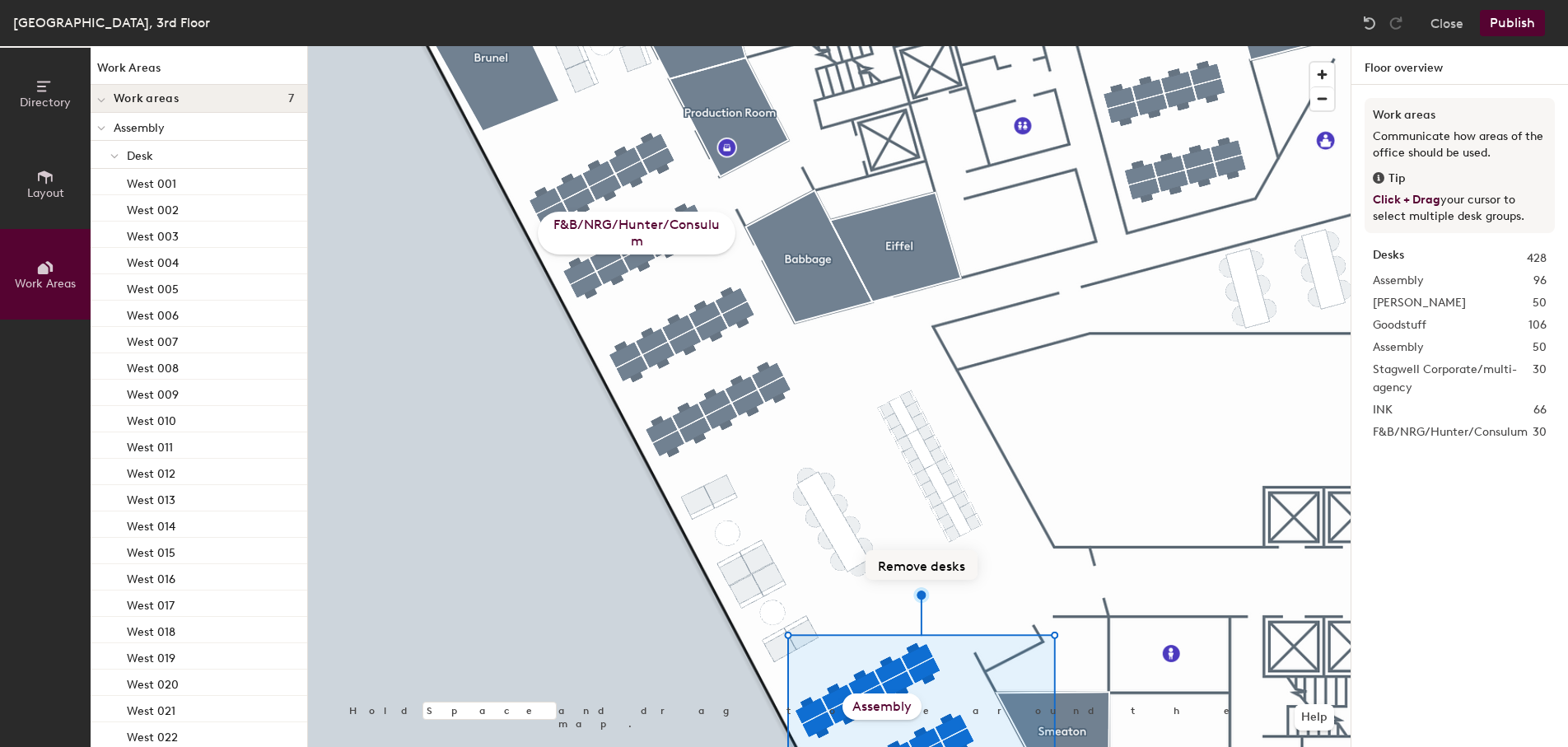
click at [909, 564] on button "Remove desks" at bounding box center [922, 565] width 112 height 29
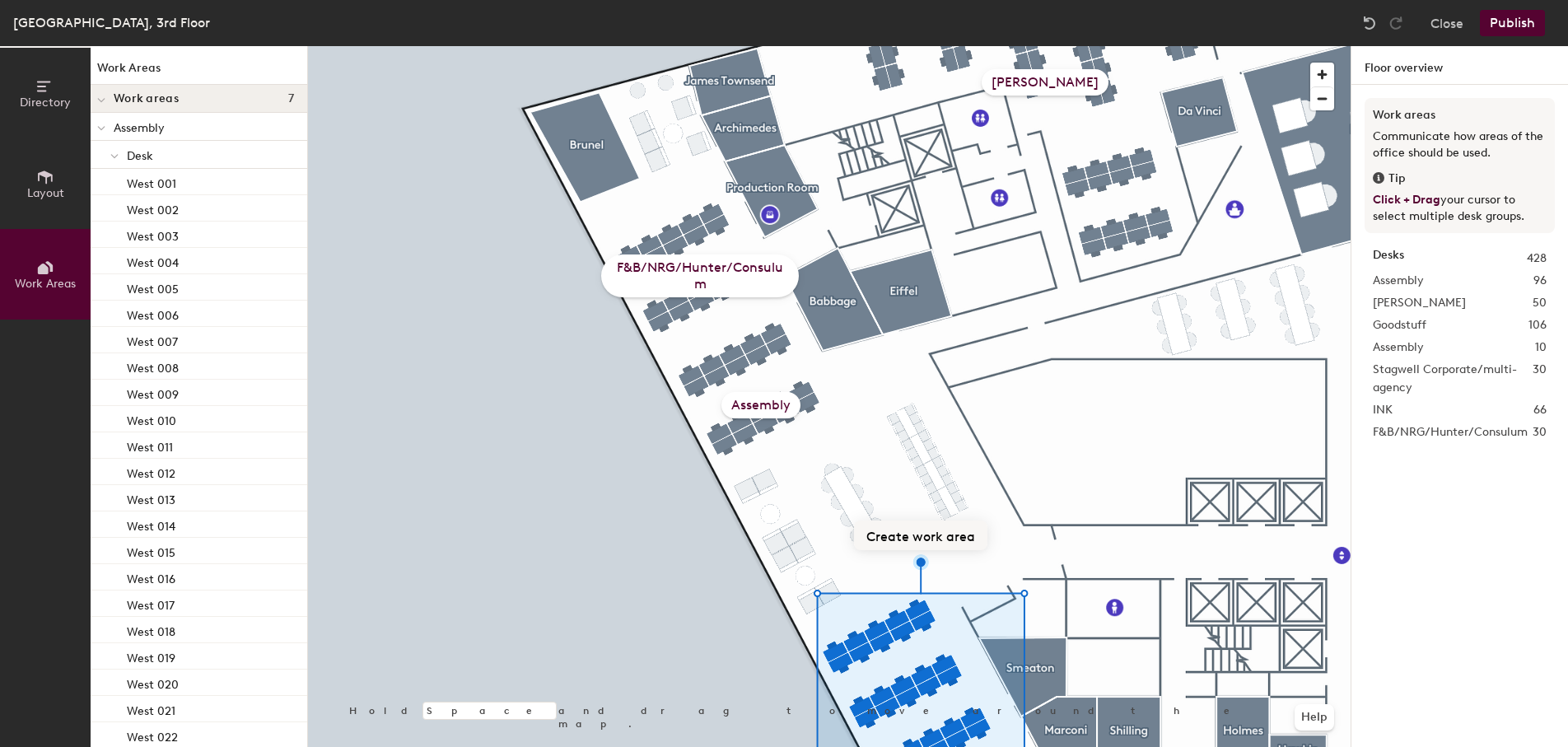
click at [921, 536] on button "Create work area" at bounding box center [921, 536] width 133 height 29
type input "Assembly"
click at [758, 405] on div "Assembly" at bounding box center [761, 405] width 79 height 26
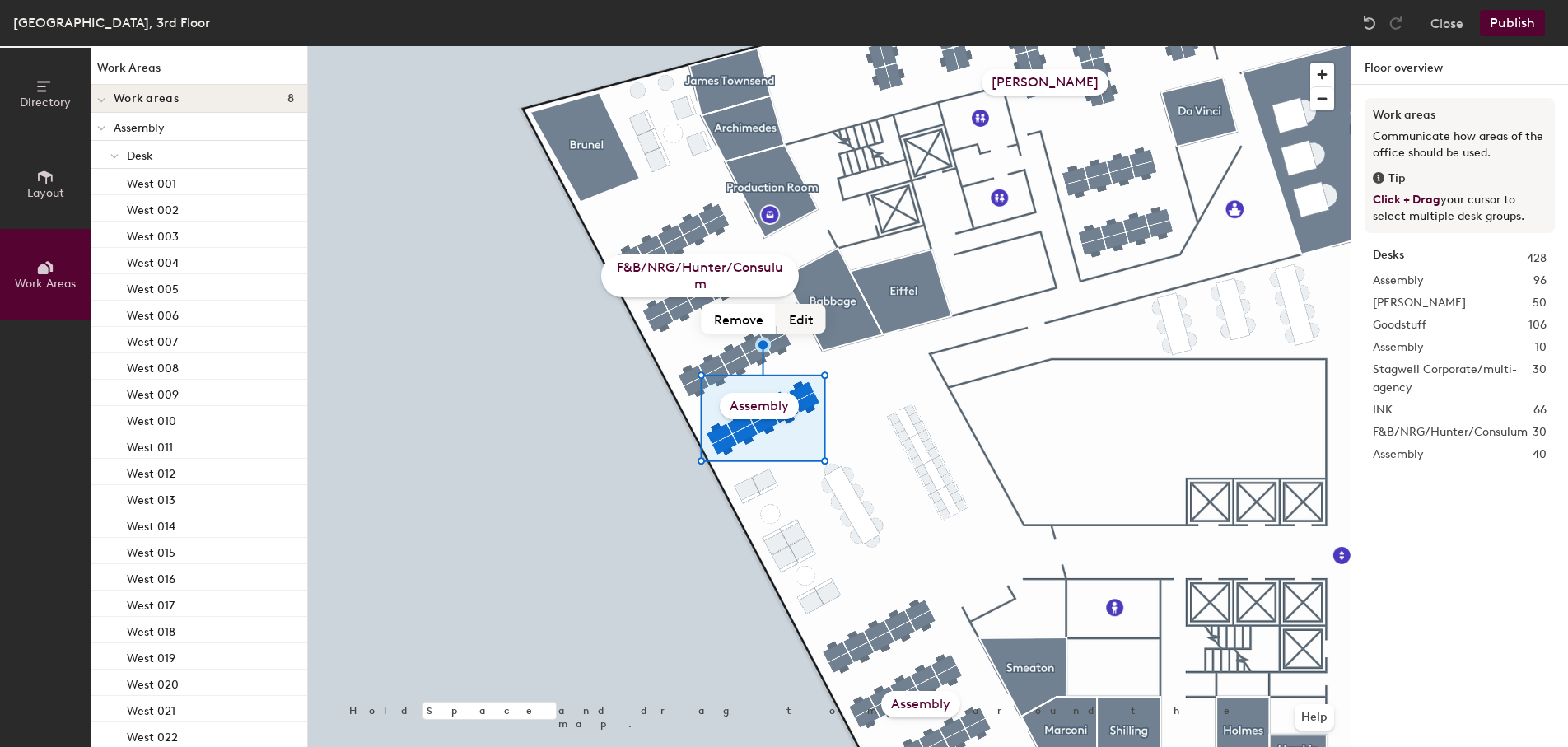
click at [802, 319] on button "Edit" at bounding box center [802, 319] width 49 height 29
click at [754, 323] on button "Remove" at bounding box center [739, 319] width 75 height 29
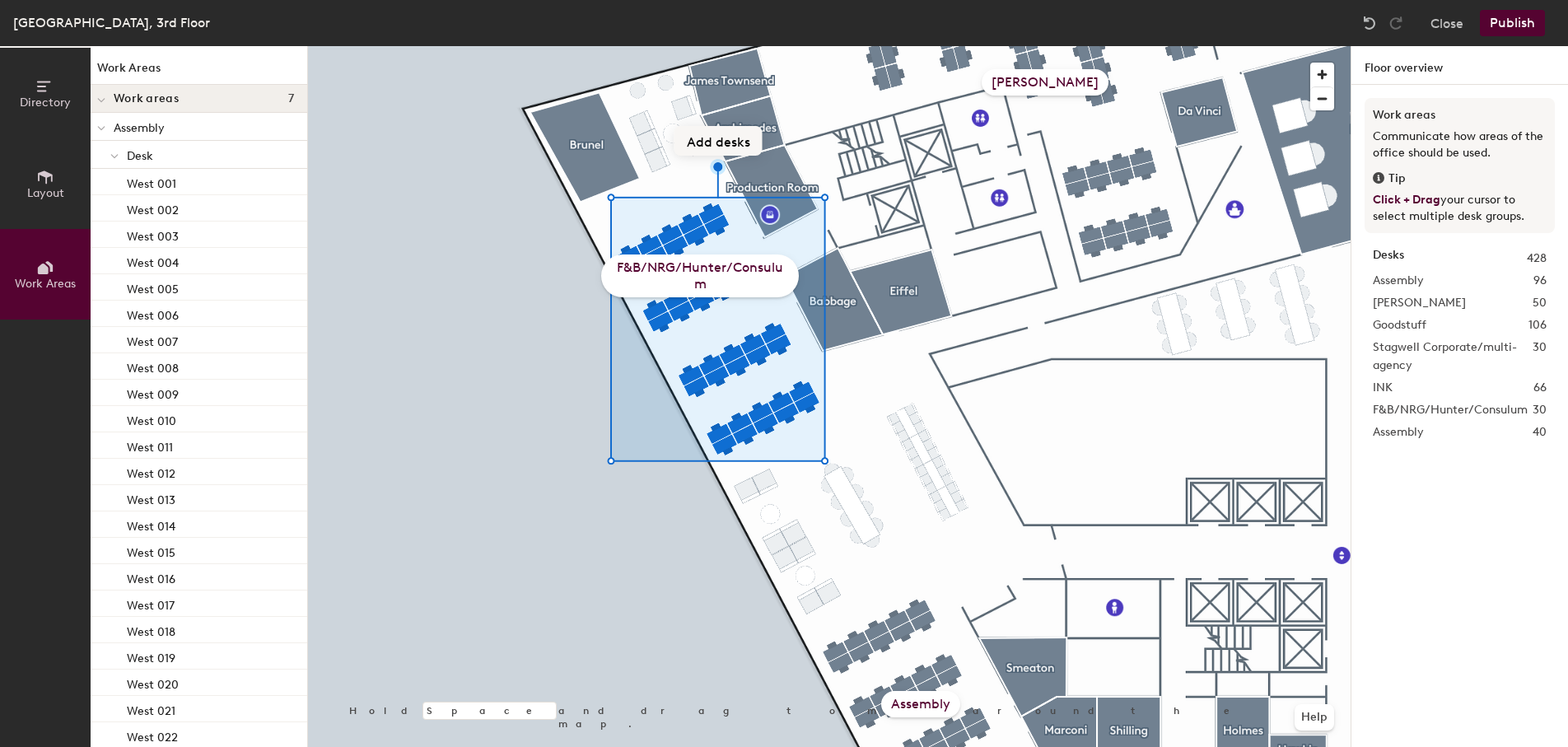
click at [736, 139] on button "Add desks" at bounding box center [718, 141] width 88 height 29
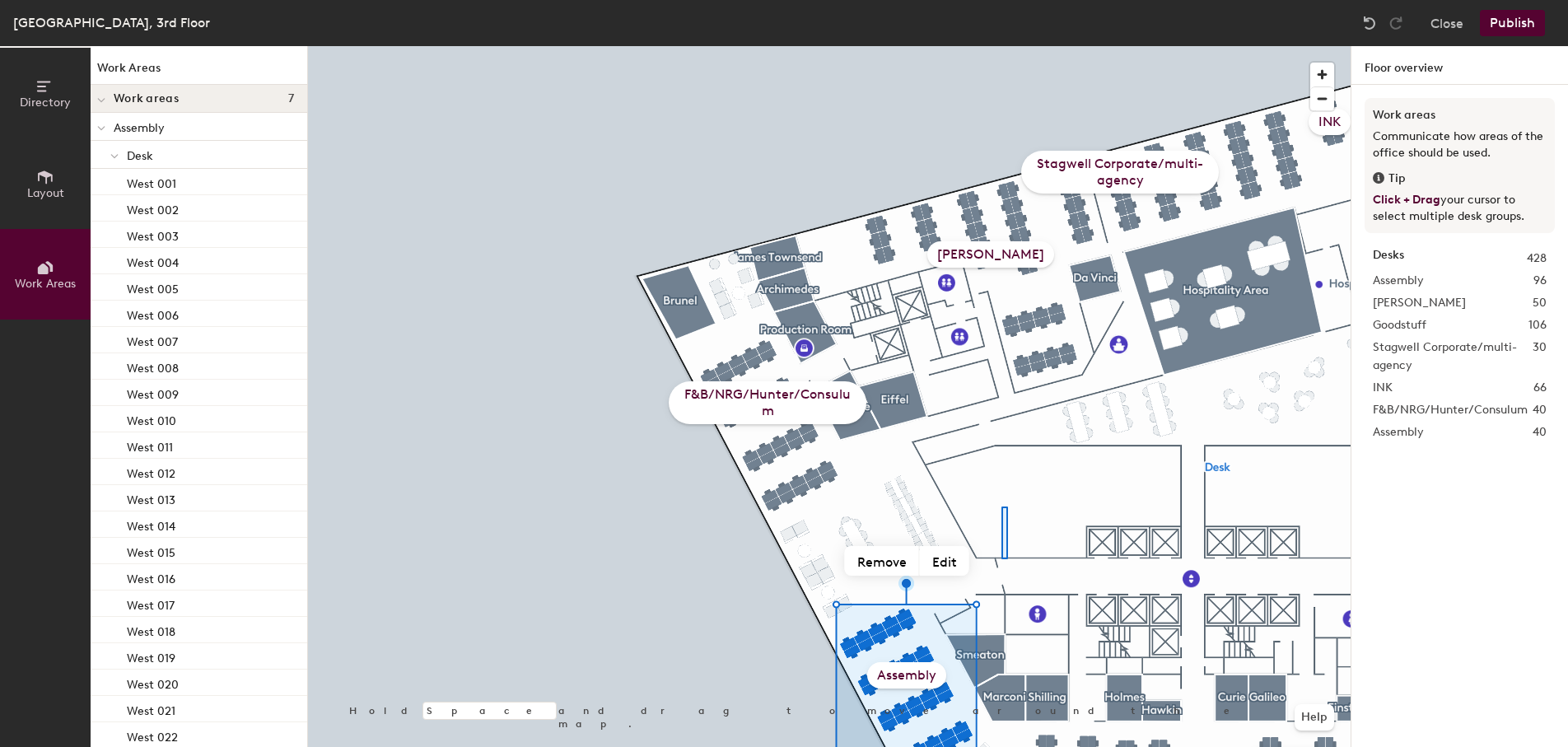
click at [1001, 46] on div at bounding box center [829, 46] width 1042 height 0
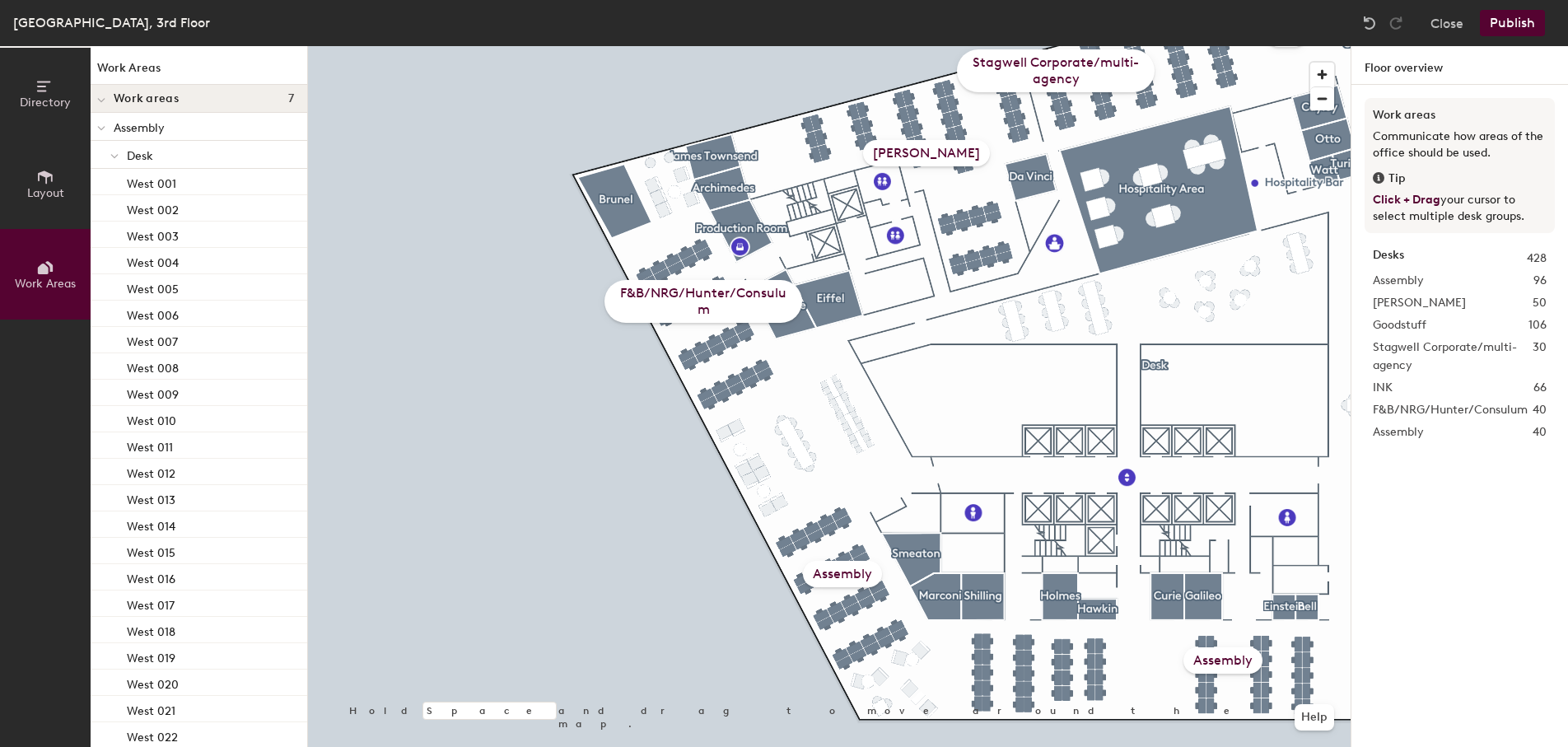
click at [848, 577] on div "Assembly" at bounding box center [843, 574] width 79 height 26
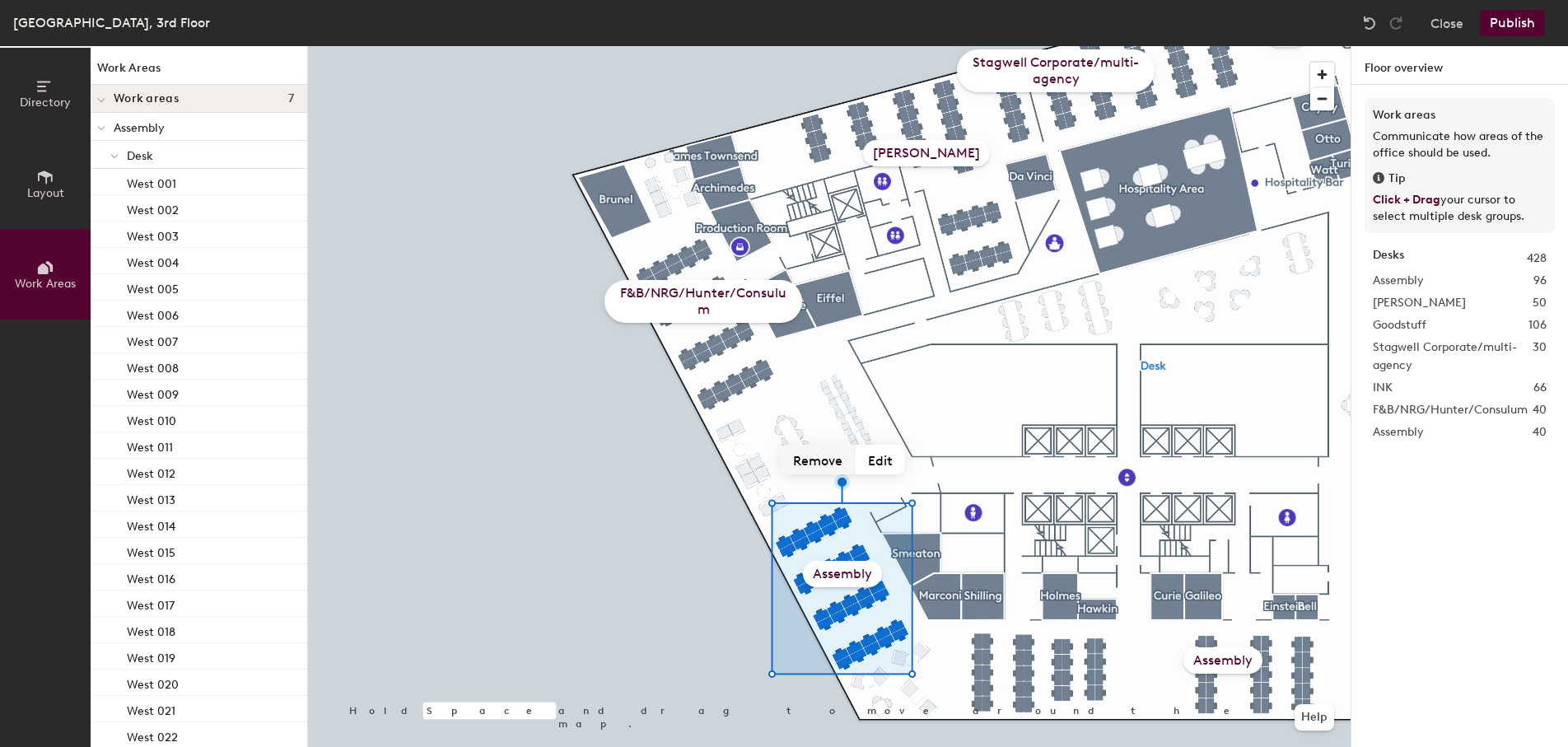
click at [835, 467] on button "Remove" at bounding box center [818, 459] width 75 height 29
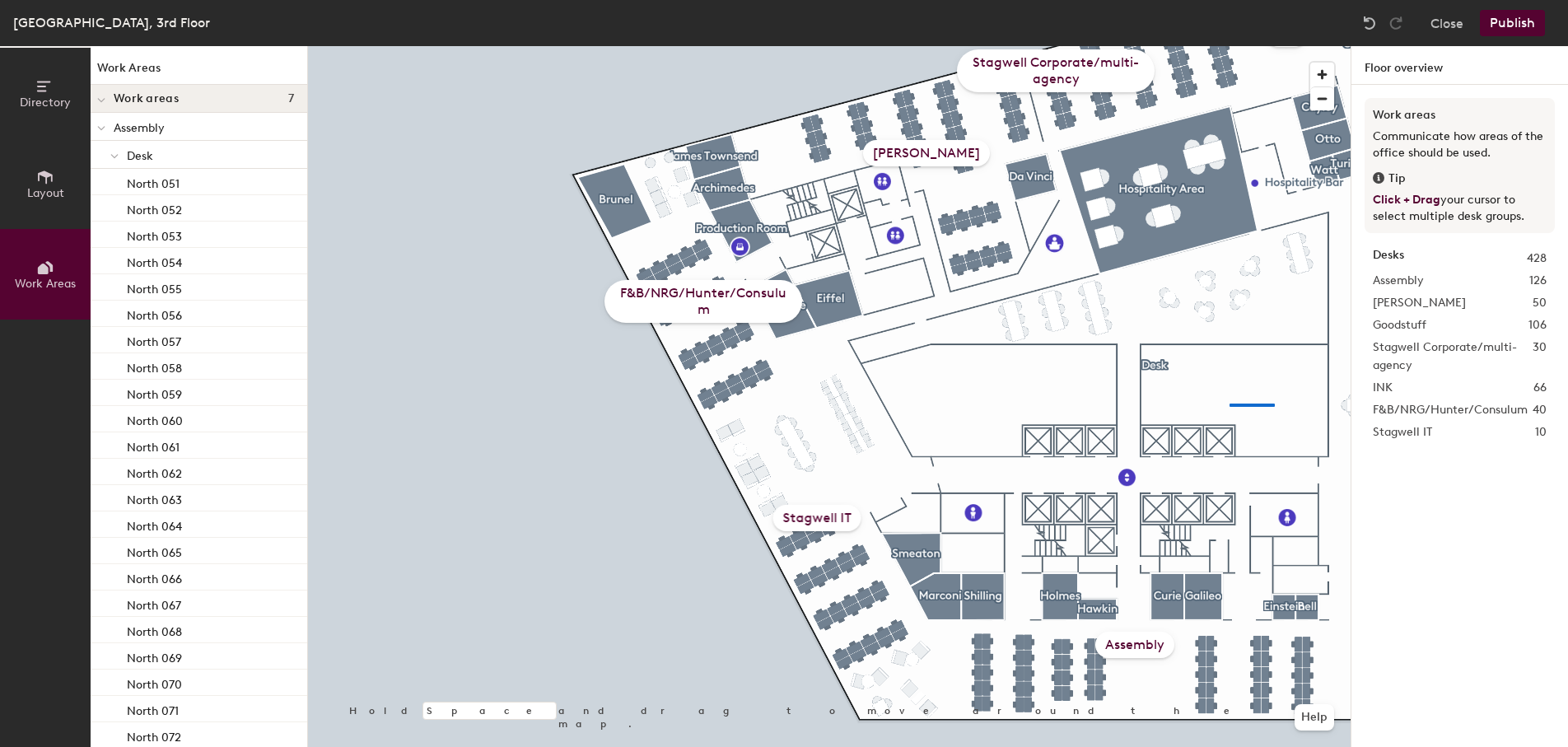
click at [1230, 46] on div at bounding box center [829, 46] width 1042 height 0
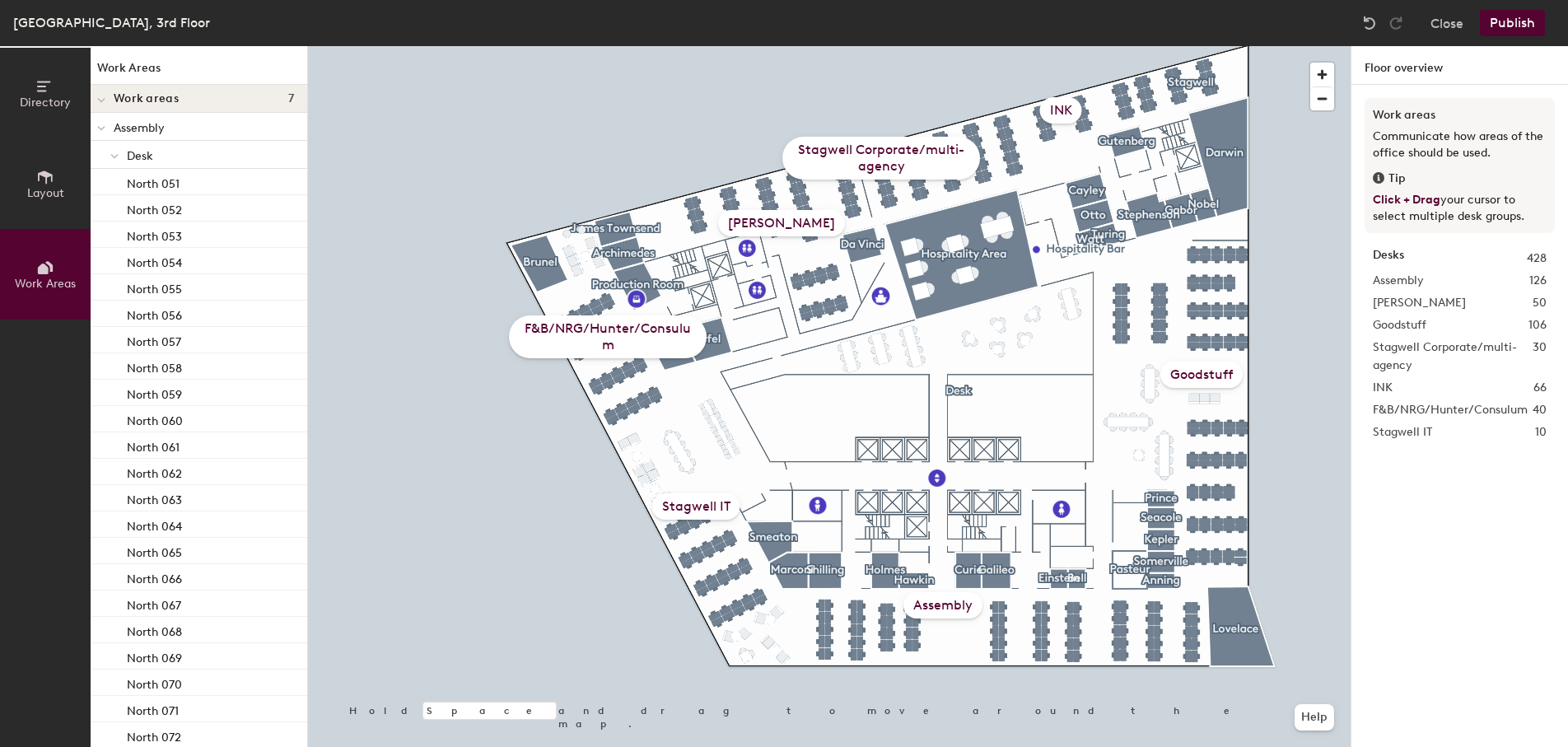
click at [1499, 15] on button "Publish" at bounding box center [1512, 23] width 65 height 26
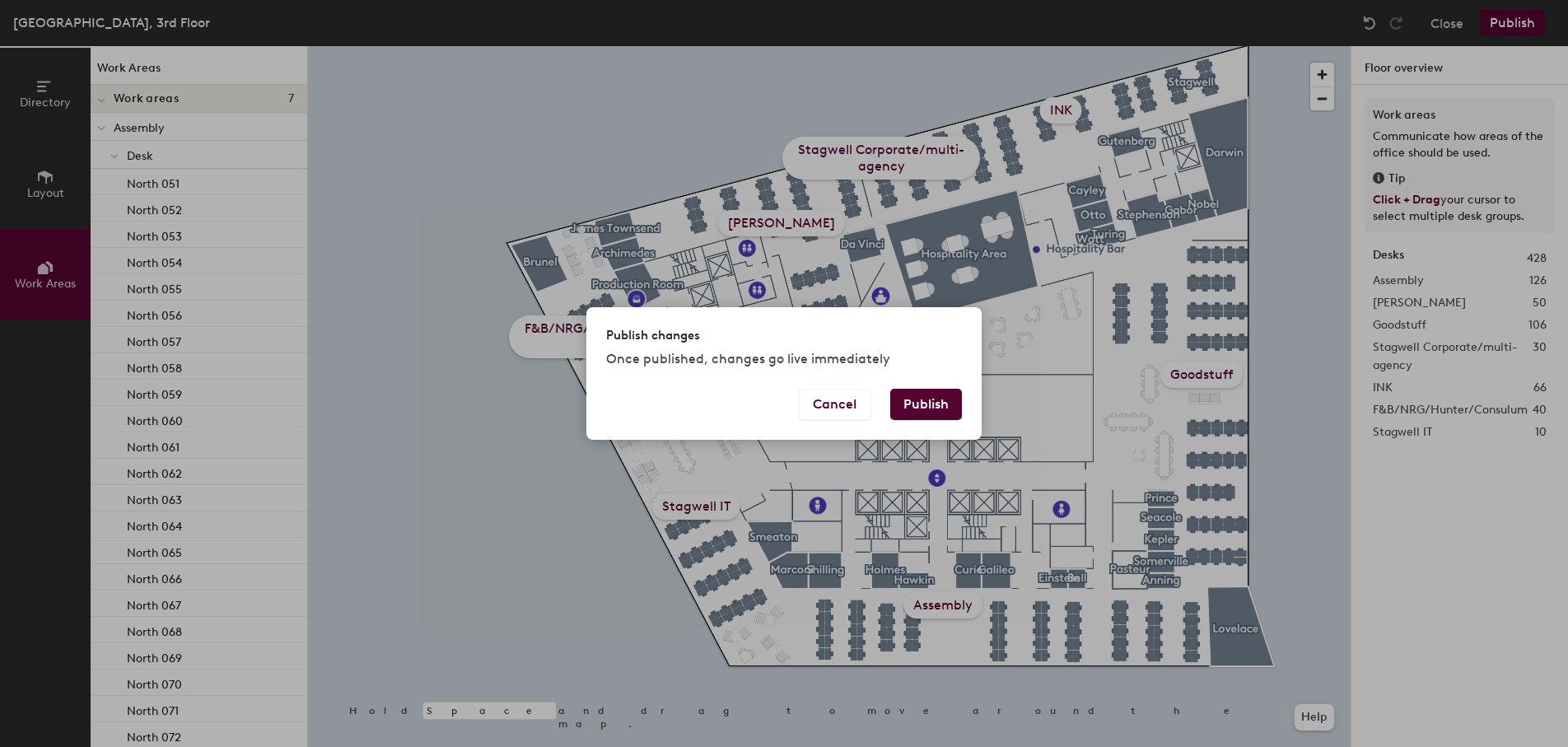
click at [933, 406] on button "Publish" at bounding box center [926, 404] width 71 height 31
